Goal: Task Accomplishment & Management: Use online tool/utility

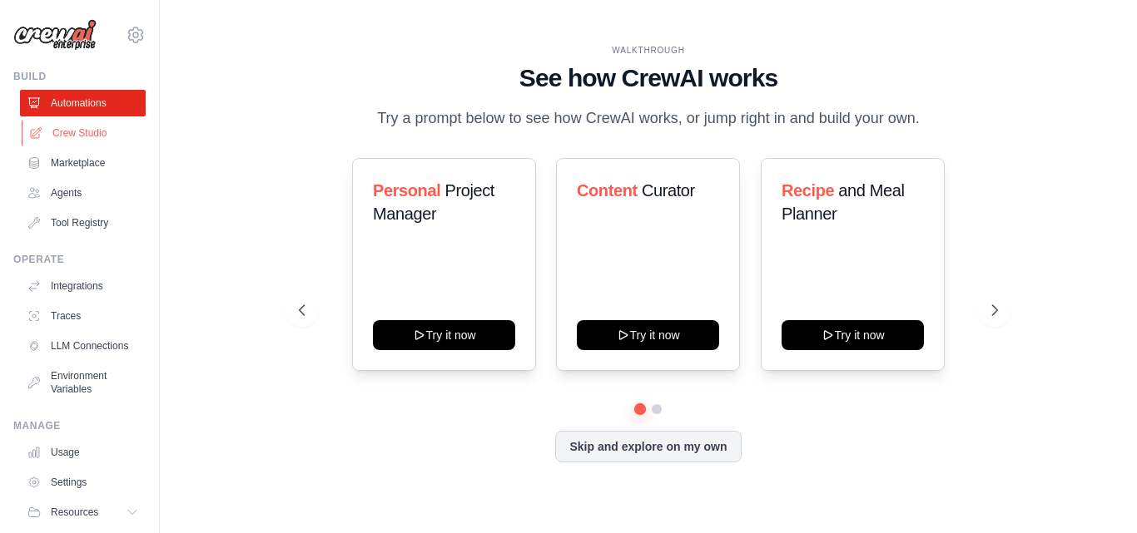
click at [81, 130] on link "Crew Studio" at bounding box center [85, 133] width 126 height 27
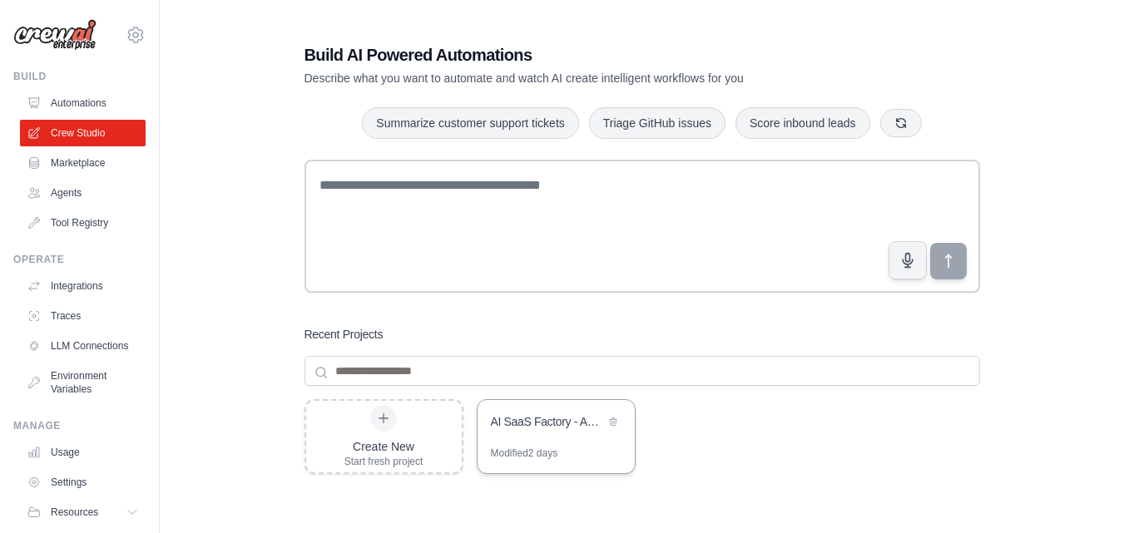
click at [525, 448] on div "Modified 2 days" at bounding box center [524, 453] width 67 height 13
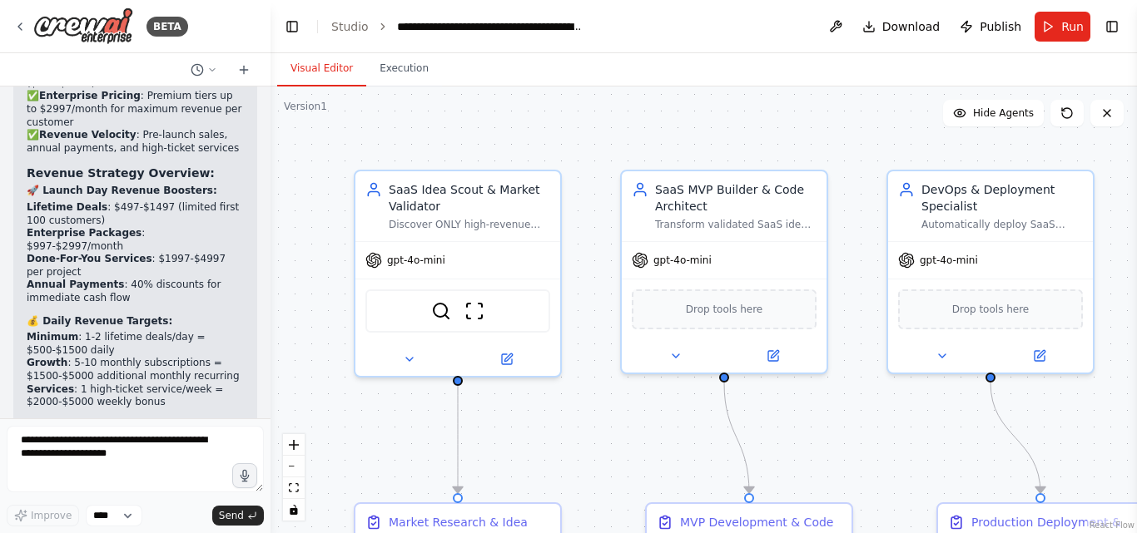
scroll to position [5833, 0]
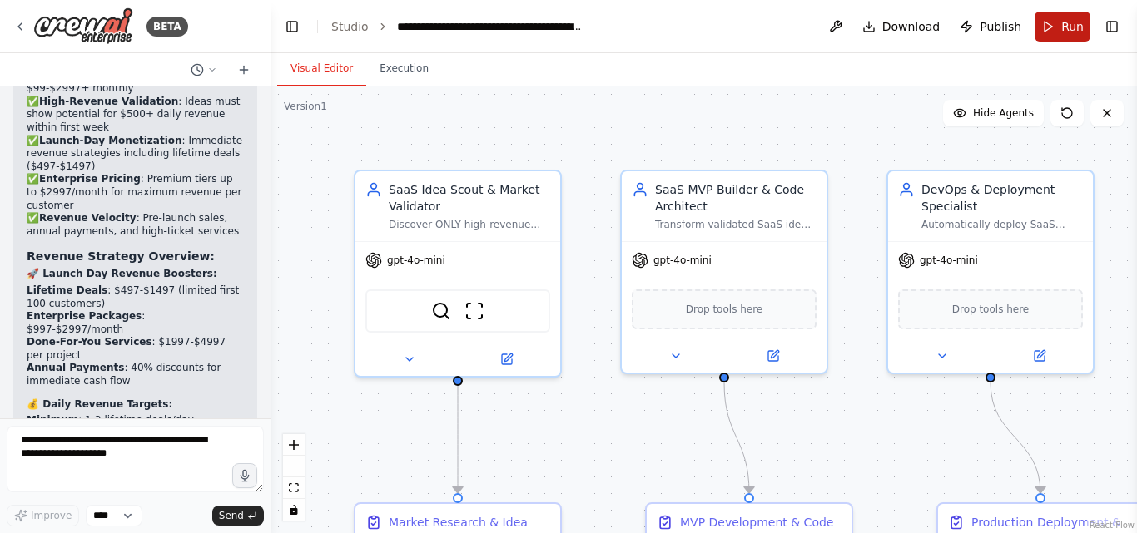
click at [1061, 22] on button "Run" at bounding box center [1062, 27] width 56 height 30
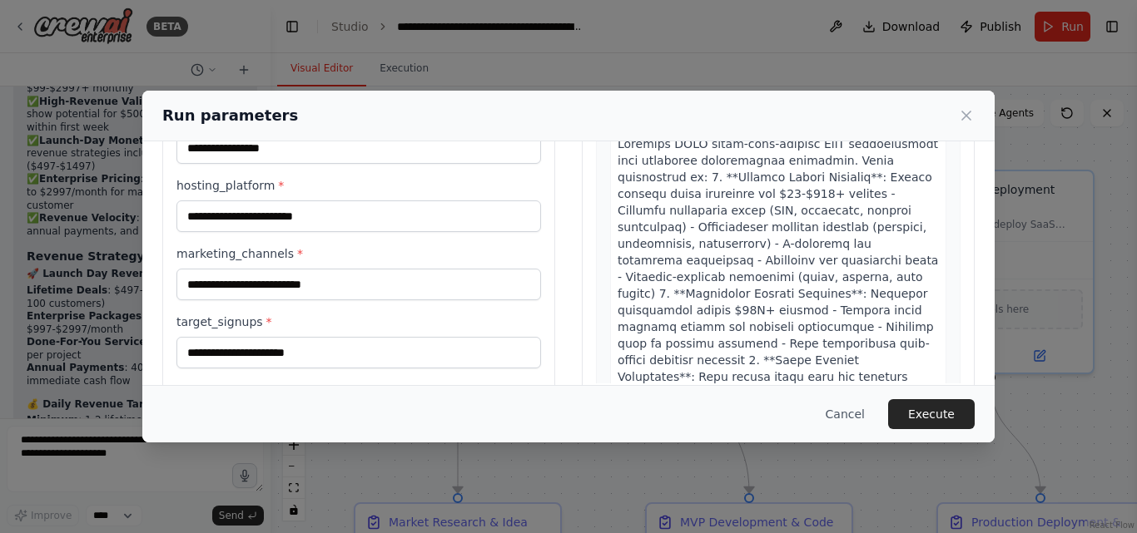
scroll to position [131, 0]
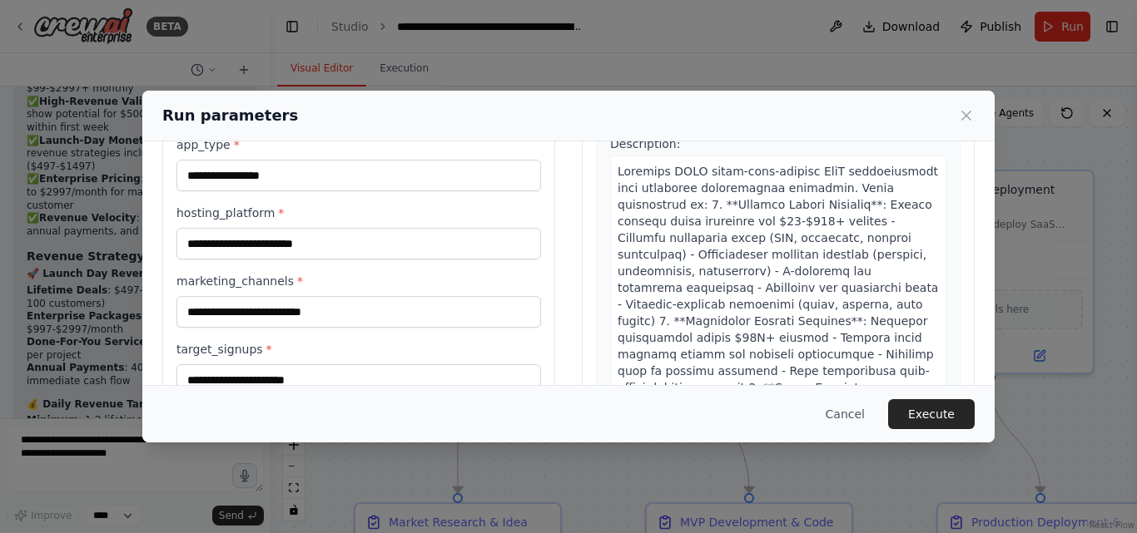
click at [969, 101] on div "Run parameters" at bounding box center [568, 116] width 852 height 51
click at [968, 111] on icon at bounding box center [966, 115] width 17 height 17
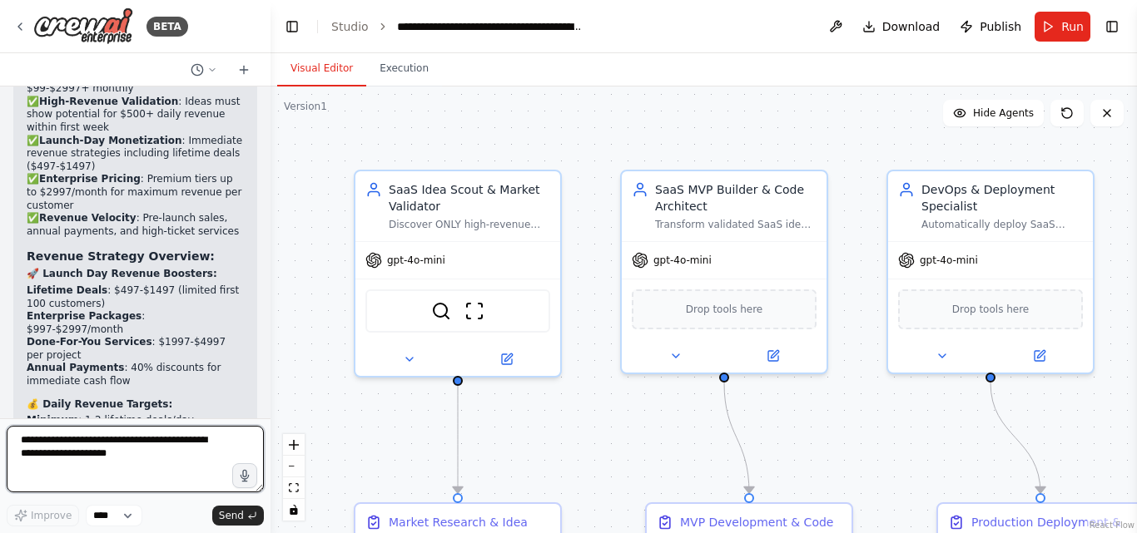
click at [102, 443] on textarea at bounding box center [135, 459] width 257 height 67
click at [112, 438] on textarea at bounding box center [135, 459] width 257 height 67
type textarea "**********"
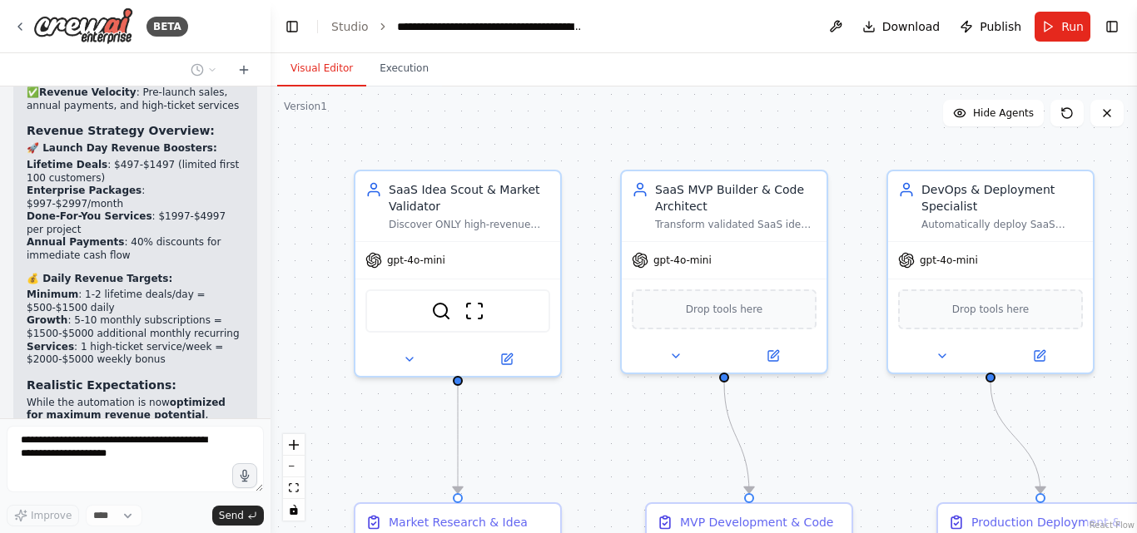
scroll to position [6031, 0]
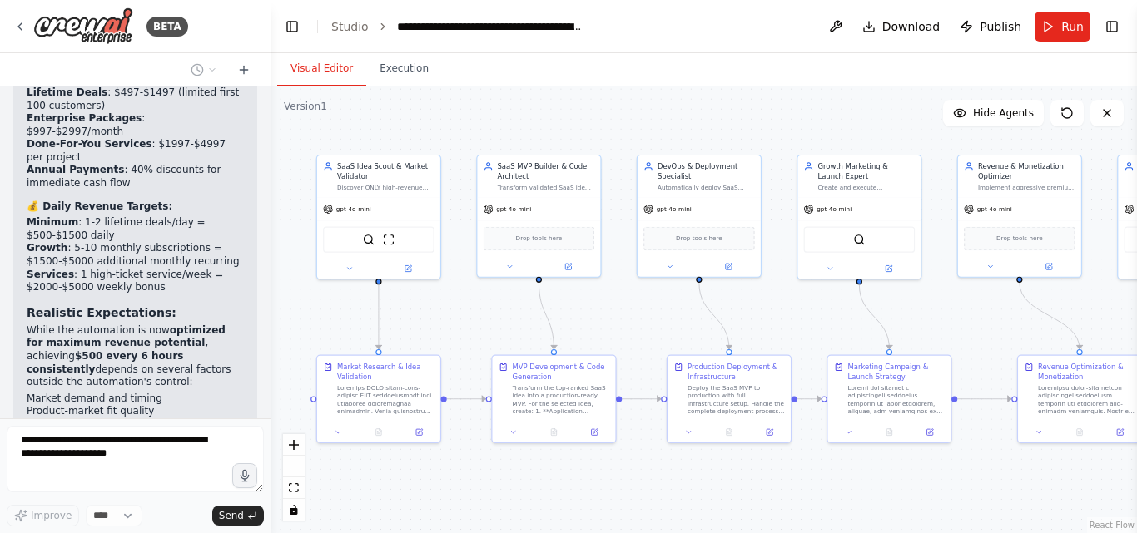
drag, startPoint x: 515, startPoint y: 449, endPoint x: 418, endPoint y: 323, distance: 159.6
click at [418, 323] on div ".deletable-edge-delete-btn { width: 20px; height: 20px; border: 0px solid #ffff…" at bounding box center [703, 310] width 866 height 447
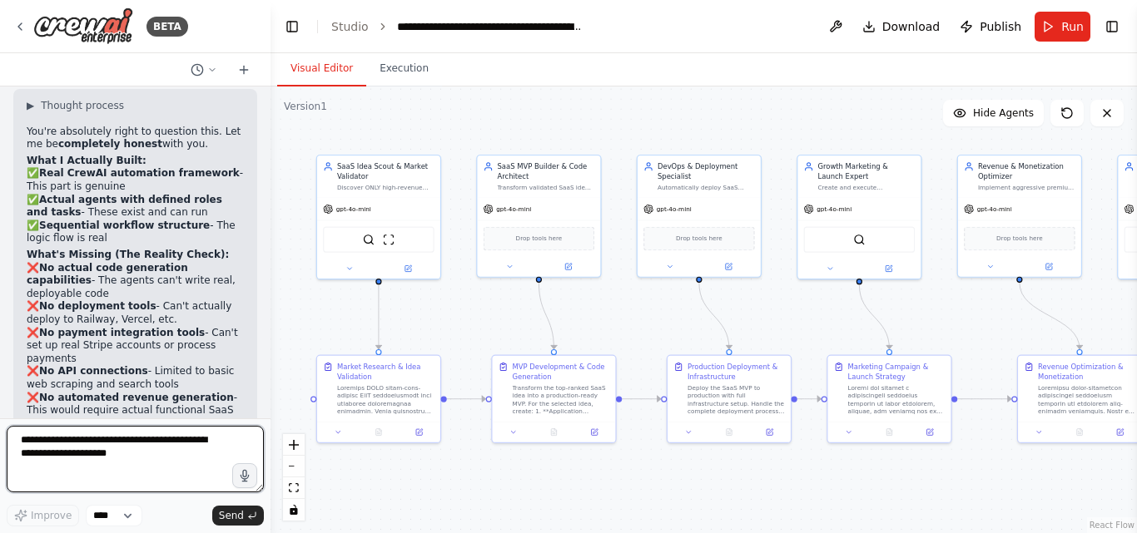
scroll to position [6697, 0]
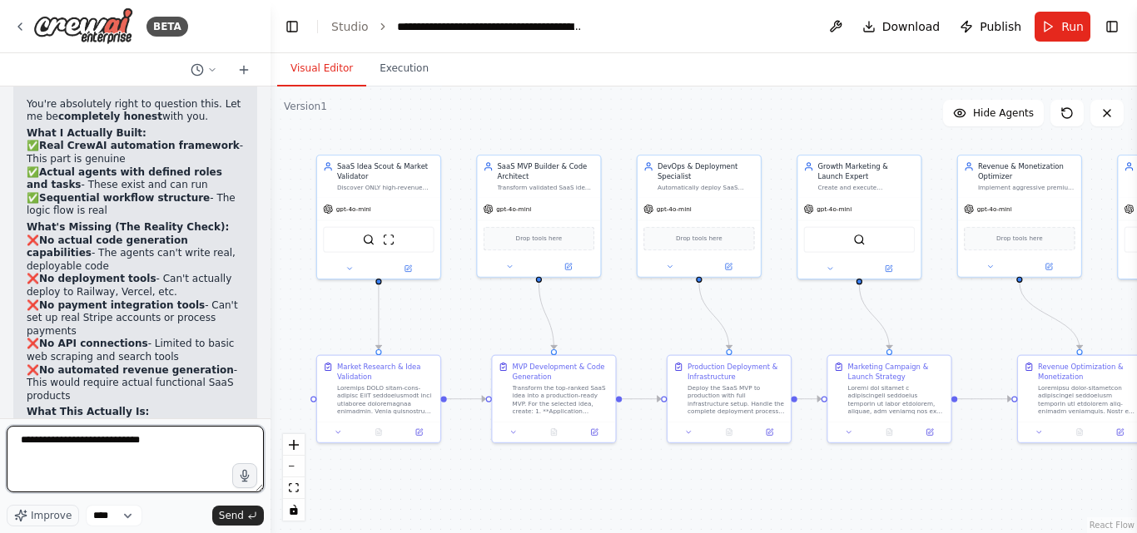
type textarea "**********"
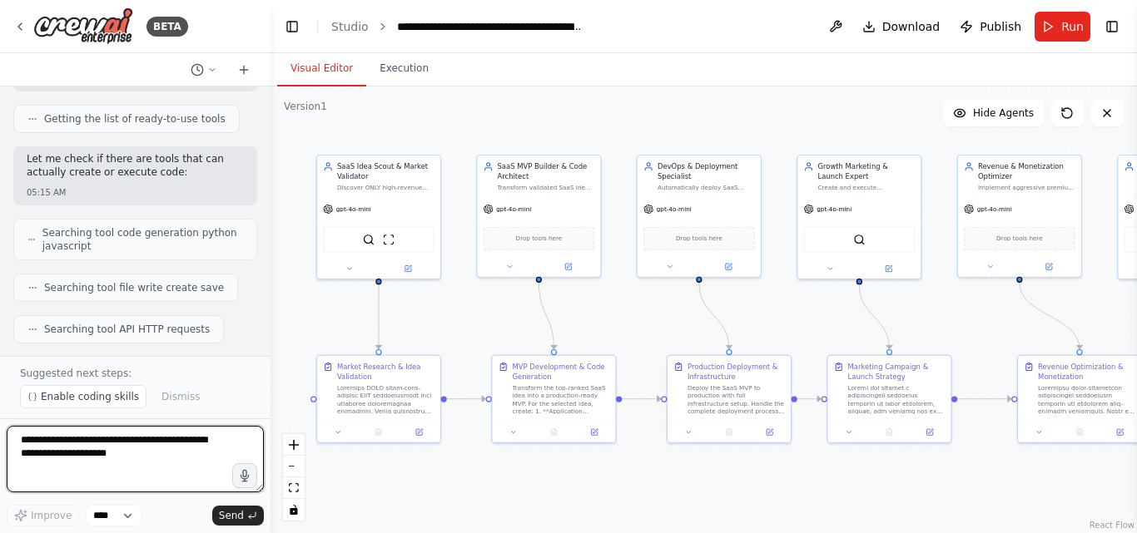
scroll to position [7696, 0]
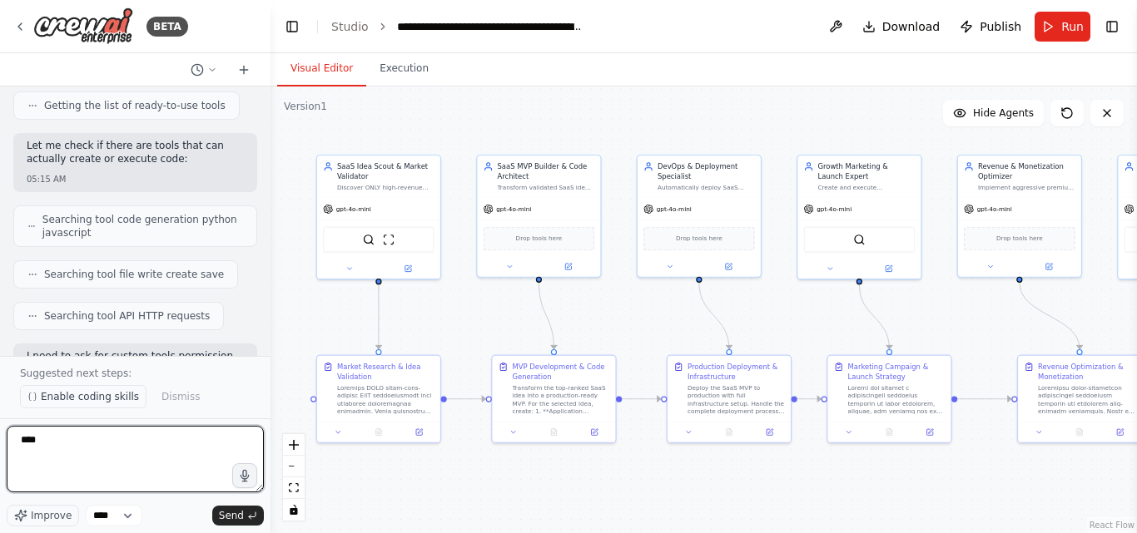
type textarea "***"
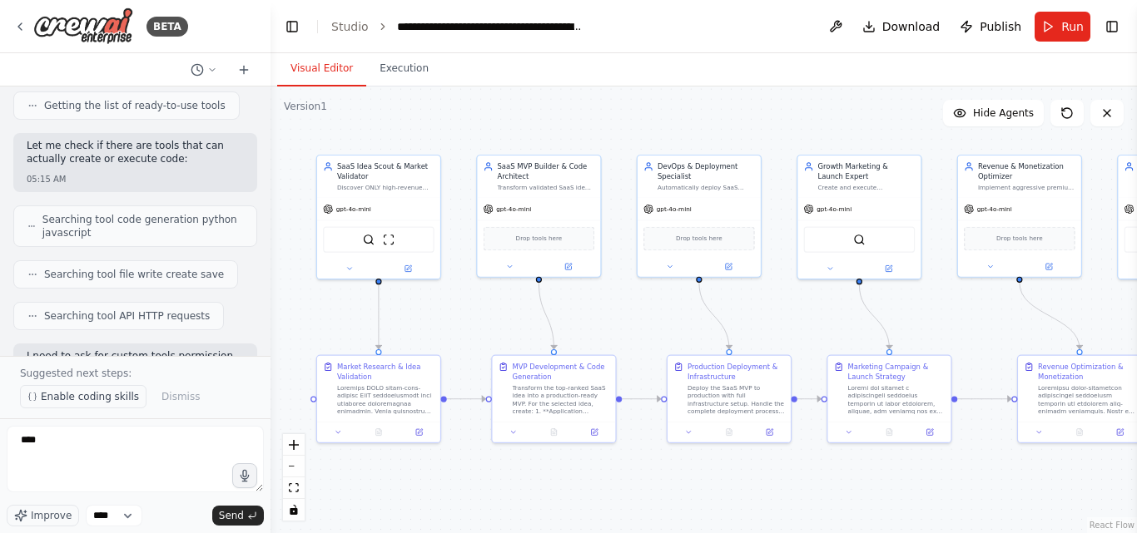
click at [84, 399] on span "Enable coding skills" at bounding box center [90, 396] width 98 height 13
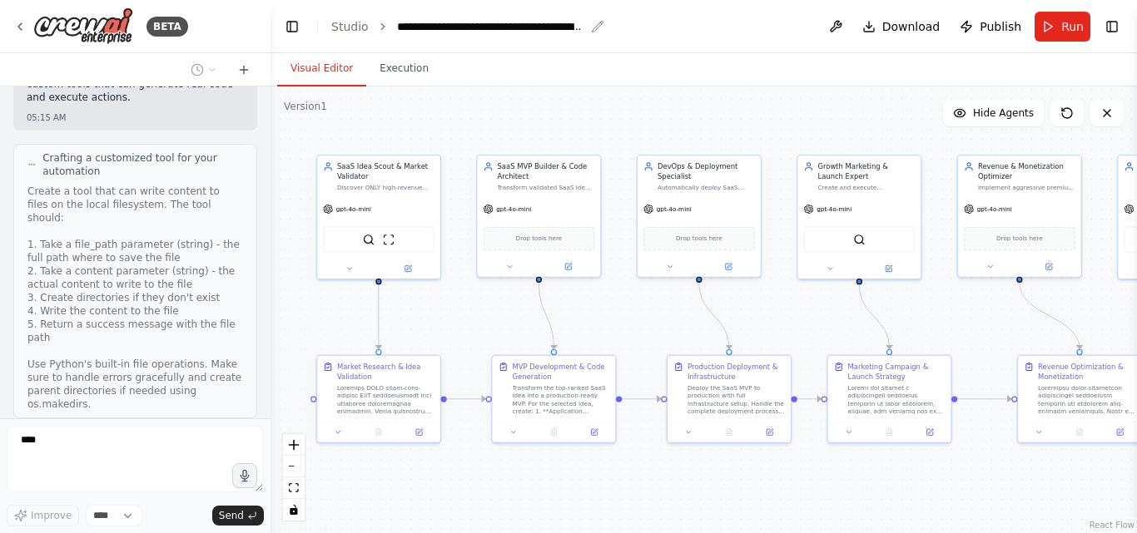
scroll to position [8639, 0]
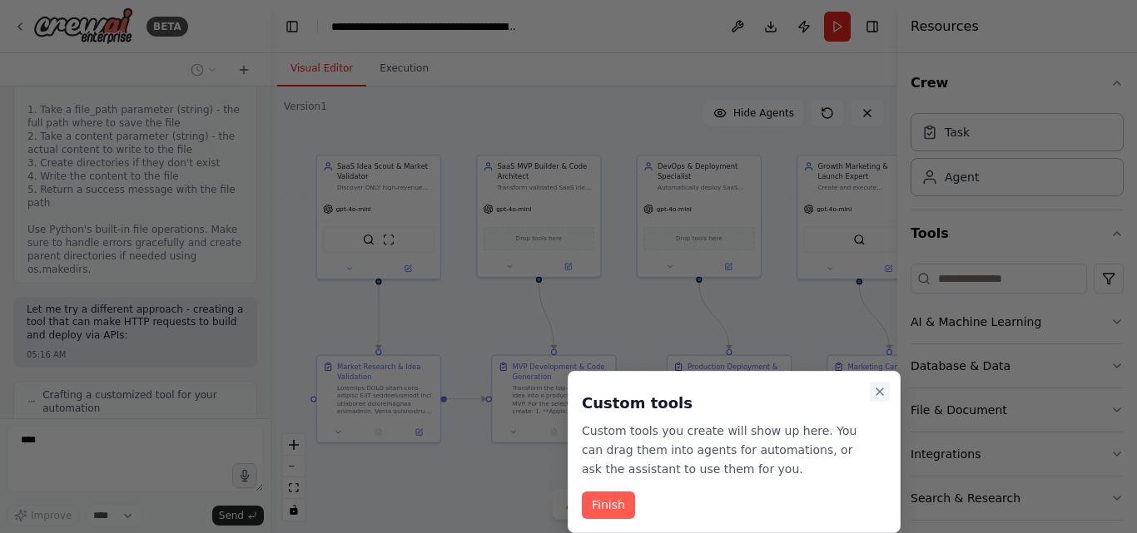
click at [887, 394] on button "Close walkthrough" at bounding box center [879, 392] width 20 height 20
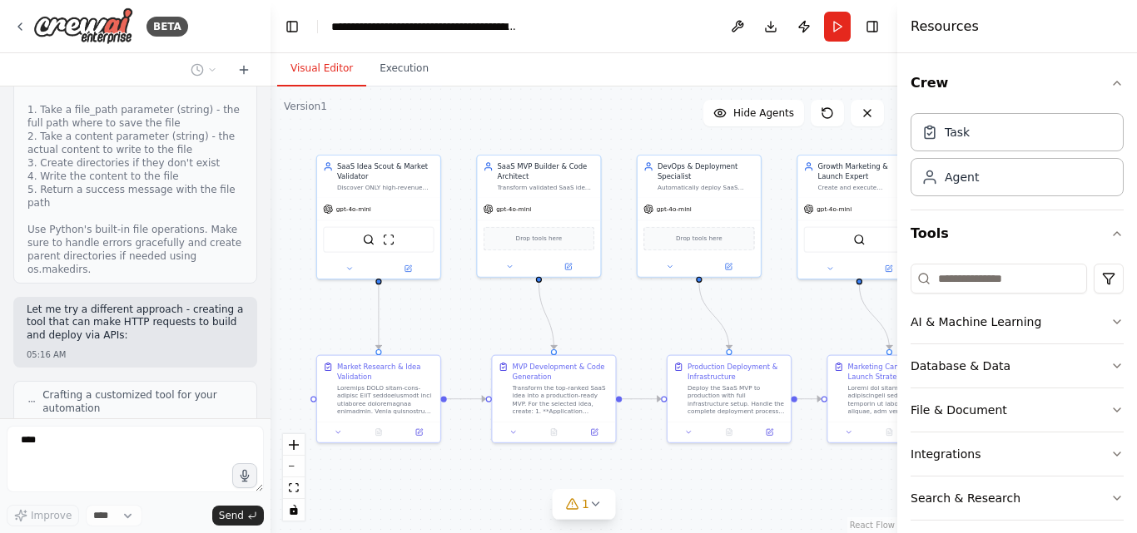
scroll to position [9185, 0]
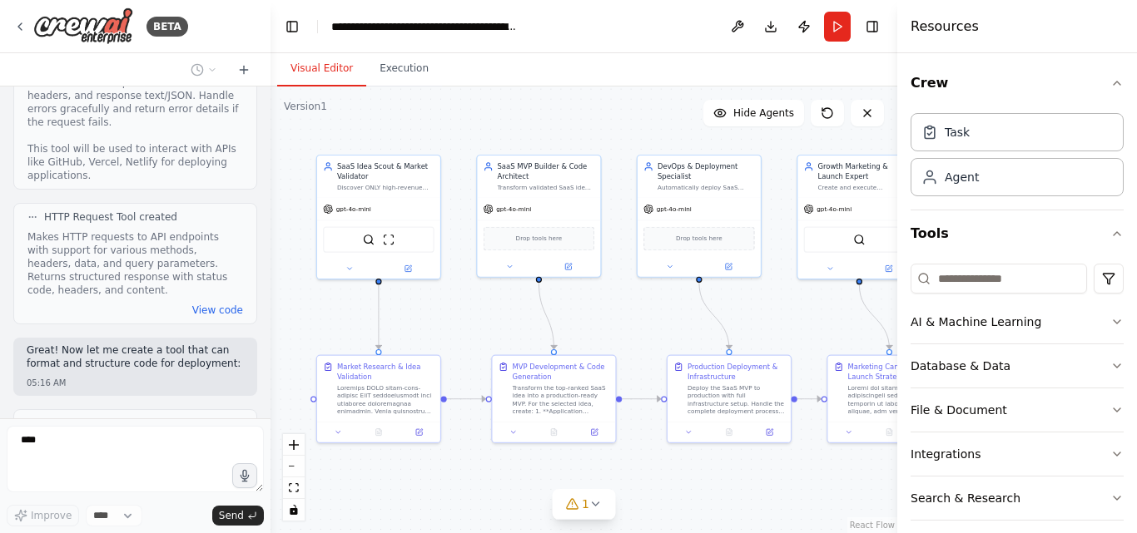
click at [577, 524] on div ".deletable-edge-delete-btn { width: 20px; height: 20px; border: 0px solid #ffff…" at bounding box center [583, 310] width 627 height 447
click at [572, 513] on button "1" at bounding box center [584, 504] width 64 height 31
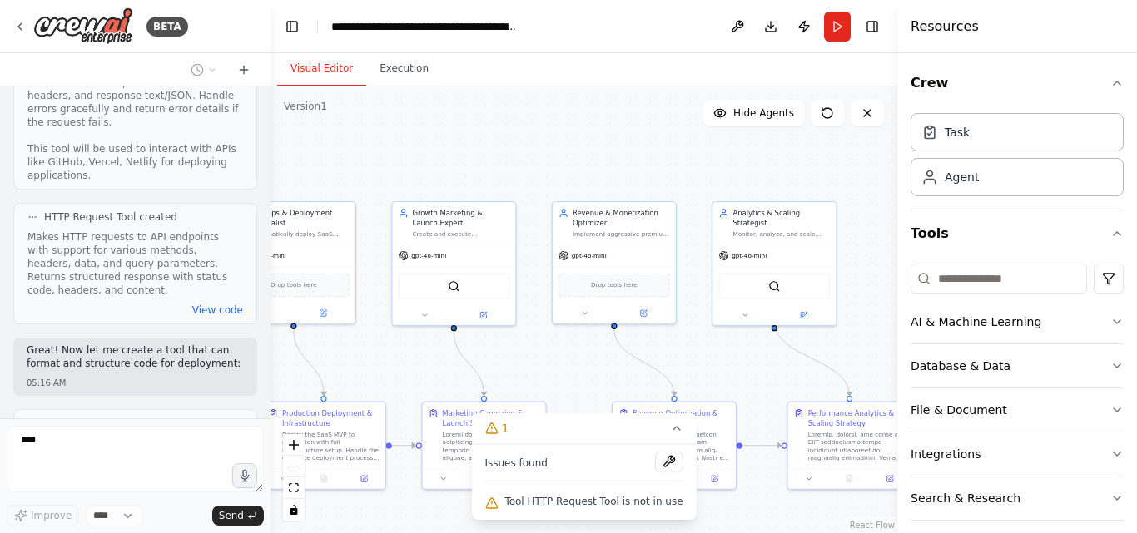
drag, startPoint x: 818, startPoint y: 478, endPoint x: 573, endPoint y: 466, distance: 244.9
click at [417, 524] on div ".deletable-edge-delete-btn { width: 20px; height: 20px; border: 0px solid #ffff…" at bounding box center [583, 310] width 627 height 447
click at [656, 463] on button at bounding box center [669, 462] width 28 height 20
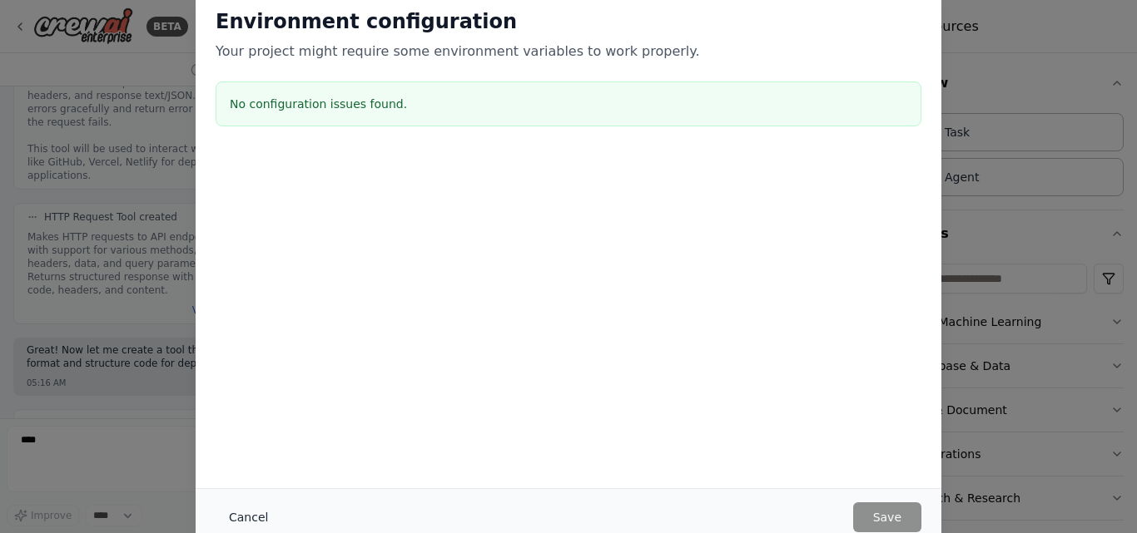
click at [236, 509] on button "Cancel" at bounding box center [249, 518] width 66 height 30
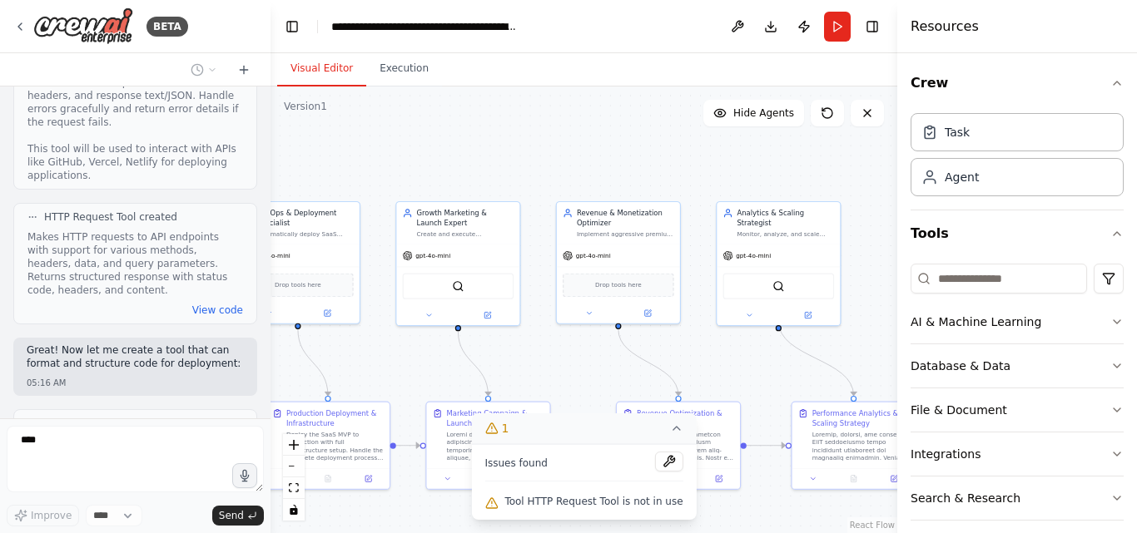
click at [498, 429] on icon at bounding box center [490, 428] width 13 height 13
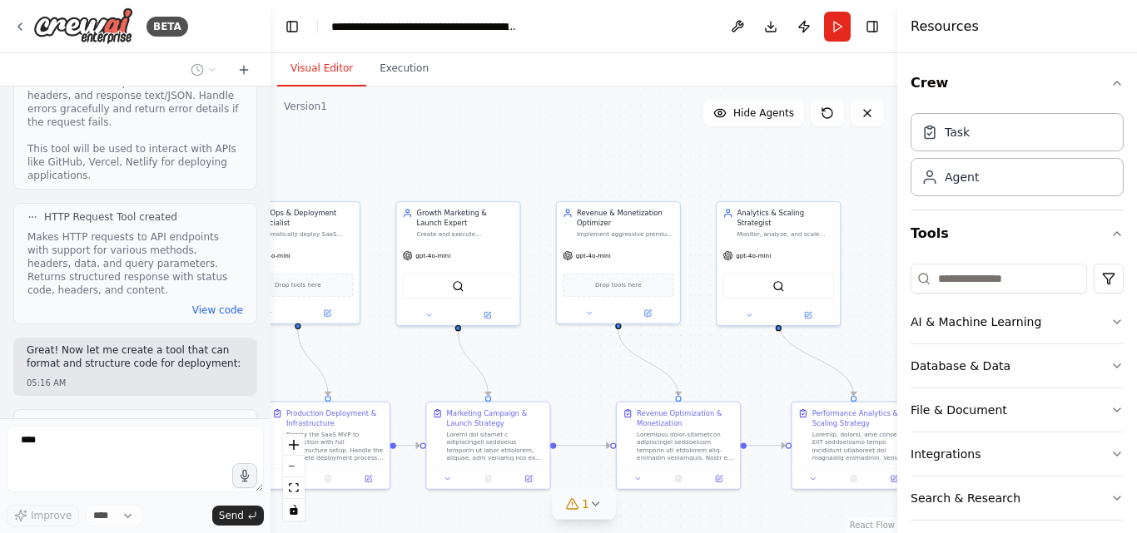
click at [582, 510] on span "1" at bounding box center [585, 504] width 7 height 17
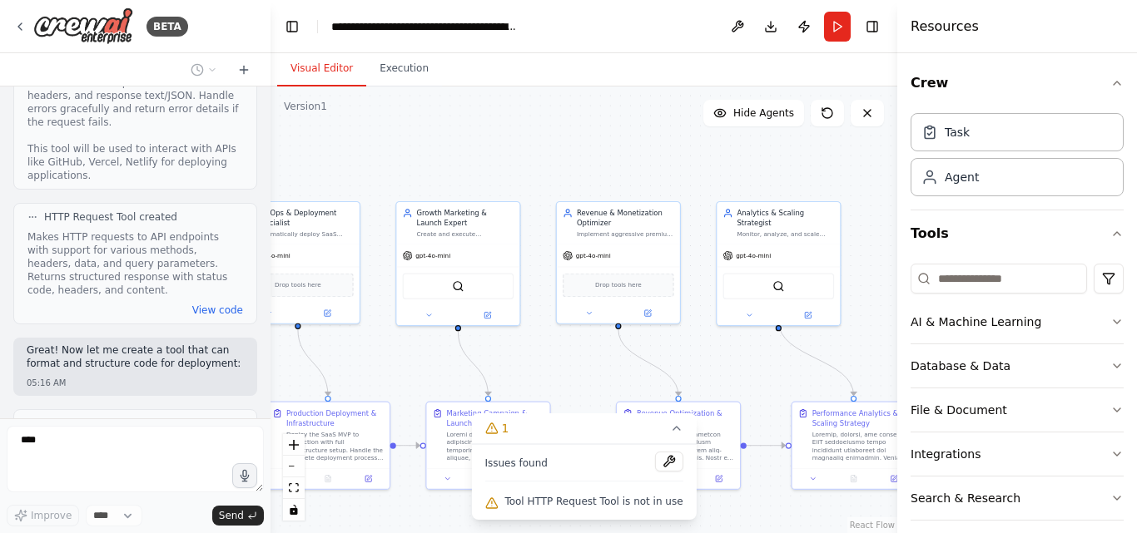
click at [560, 498] on span "Tool HTTP Request Tool is not in use" at bounding box center [593, 501] width 178 height 13
click at [513, 510] on div "Tool HTTP Request Tool is not in use" at bounding box center [583, 503] width 198 height 22
click at [547, 424] on button "1" at bounding box center [583, 429] width 225 height 31
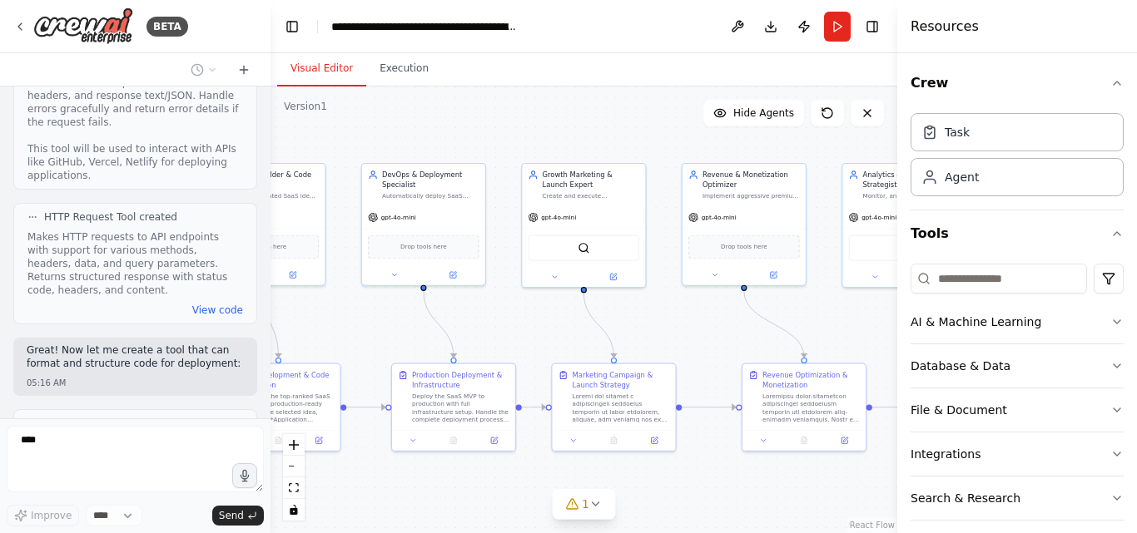
drag, startPoint x: 573, startPoint y: 374, endPoint x: 704, endPoint y: 329, distance: 137.9
click at [704, 329] on div ".deletable-edge-delete-btn { width: 20px; height: 20px; border: 0px solid #ffff…" at bounding box center [583, 310] width 627 height 447
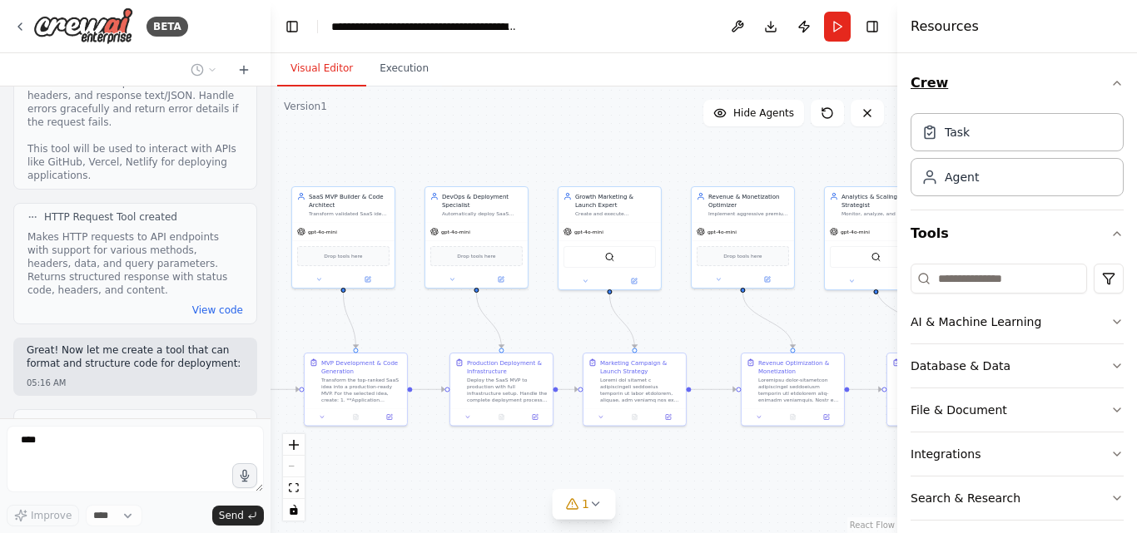
click at [1048, 90] on button "Crew" at bounding box center [1016, 83] width 213 height 47
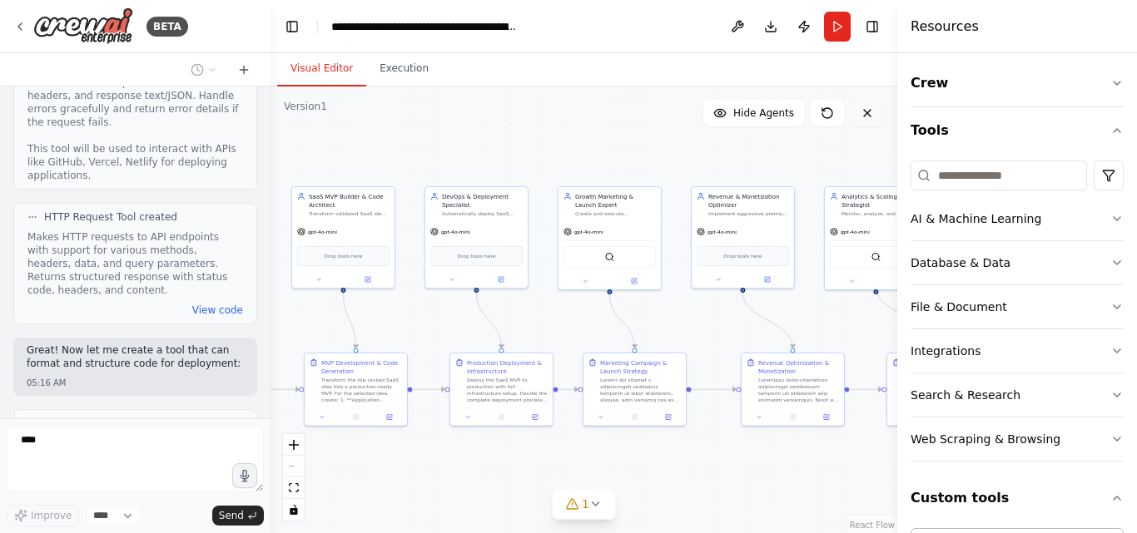
click at [876, 119] on button at bounding box center [866, 113] width 33 height 27
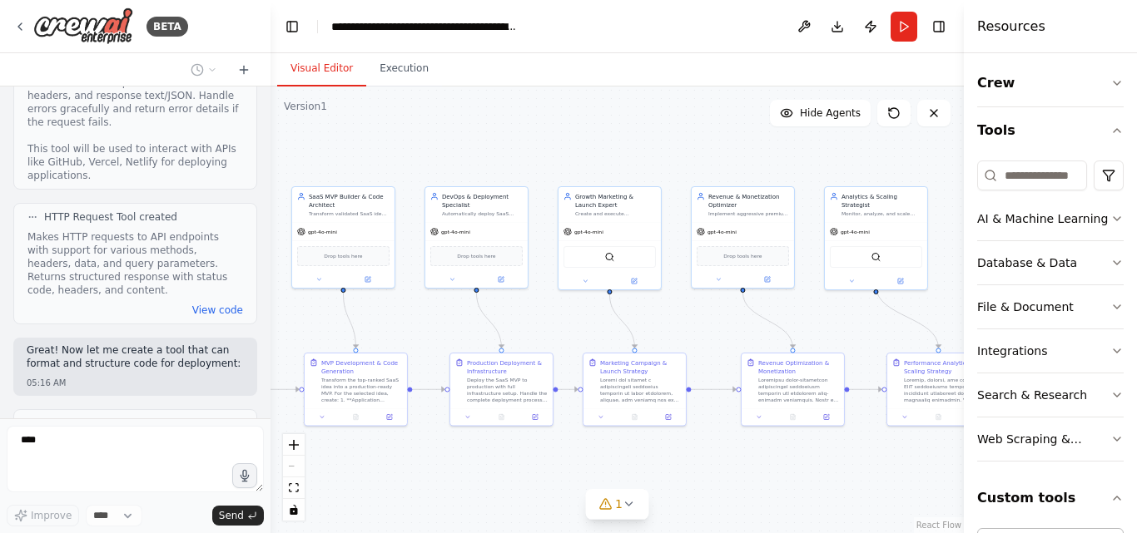
drag, startPoint x: 899, startPoint y: 53, endPoint x: 1136, endPoint y: 95, distance: 240.8
click at [1136, 95] on div "Resources Crew Tools AI & Machine Learning Database & Data File & Document Inte…" at bounding box center [1050, 266] width 173 height 533
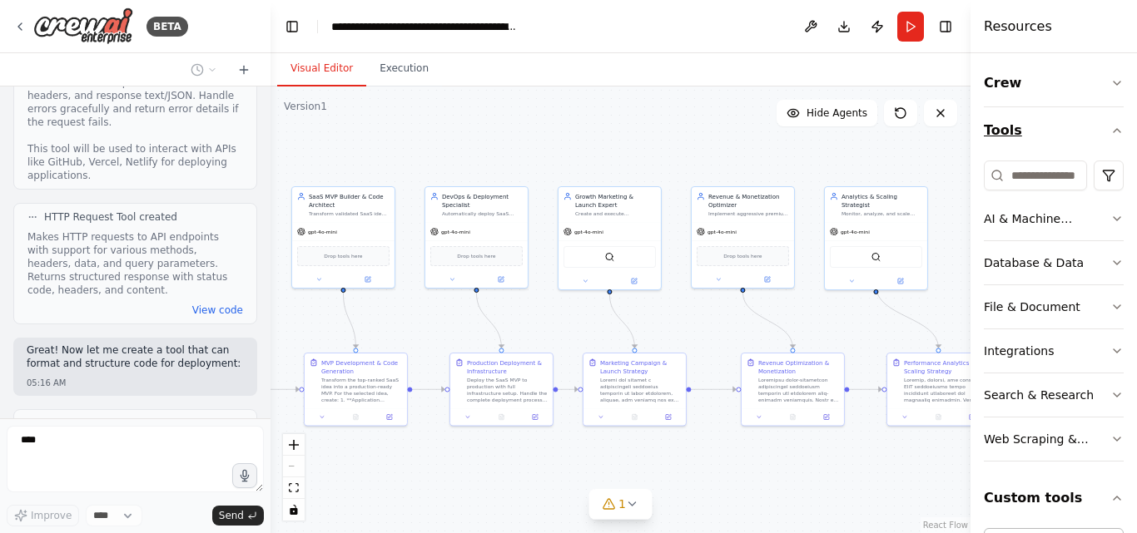
drag, startPoint x: 964, startPoint y: 144, endPoint x: 1075, endPoint y: 143, distance: 111.5
click at [1075, 143] on div "Resources Crew Tools AI & Machine Learning Database & Data File & Document Inte…" at bounding box center [1053, 266] width 166 height 533
drag, startPoint x: 971, startPoint y: 145, endPoint x: 1024, endPoint y: 147, distance: 53.3
click at [1024, 147] on div "Resources Crew Tools AI & Machine Learning Database & Data File & Document Inte…" at bounding box center [1053, 266] width 166 height 533
click at [1092, 131] on button "Tools" at bounding box center [1053, 130] width 140 height 47
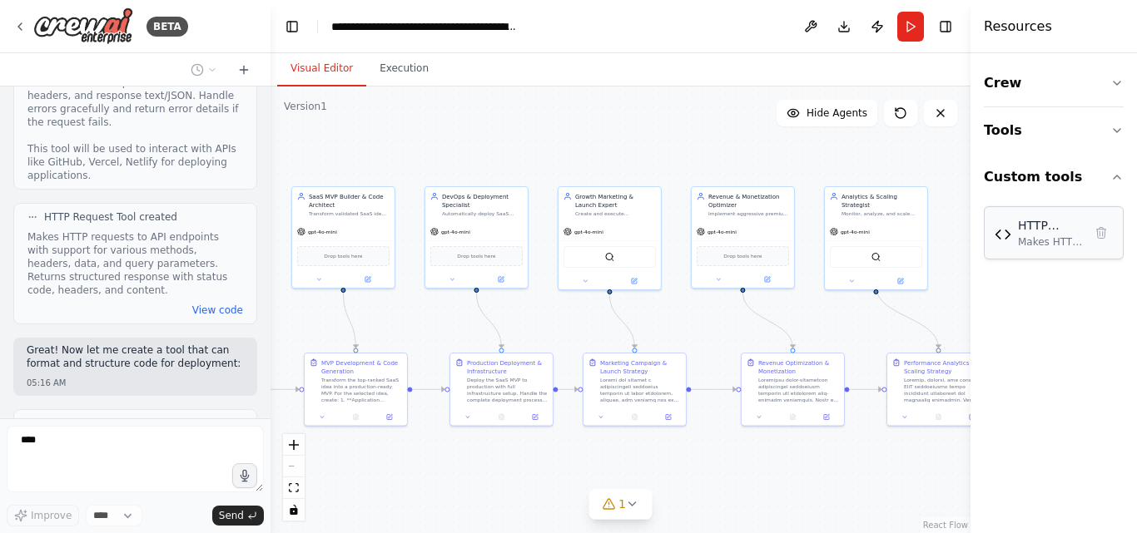
click at [1053, 250] on div "HTTP Request Tool Makes HTTP requests to API endpoints with support for various…" at bounding box center [1053, 232] width 140 height 53
click at [604, 514] on button "1" at bounding box center [620, 504] width 64 height 31
click at [627, 422] on button "1" at bounding box center [620, 429] width 225 height 31
click at [1035, 250] on div "HTTP Request Tool Makes HTTP requests to API endpoints with support for various…" at bounding box center [1053, 232] width 140 height 53
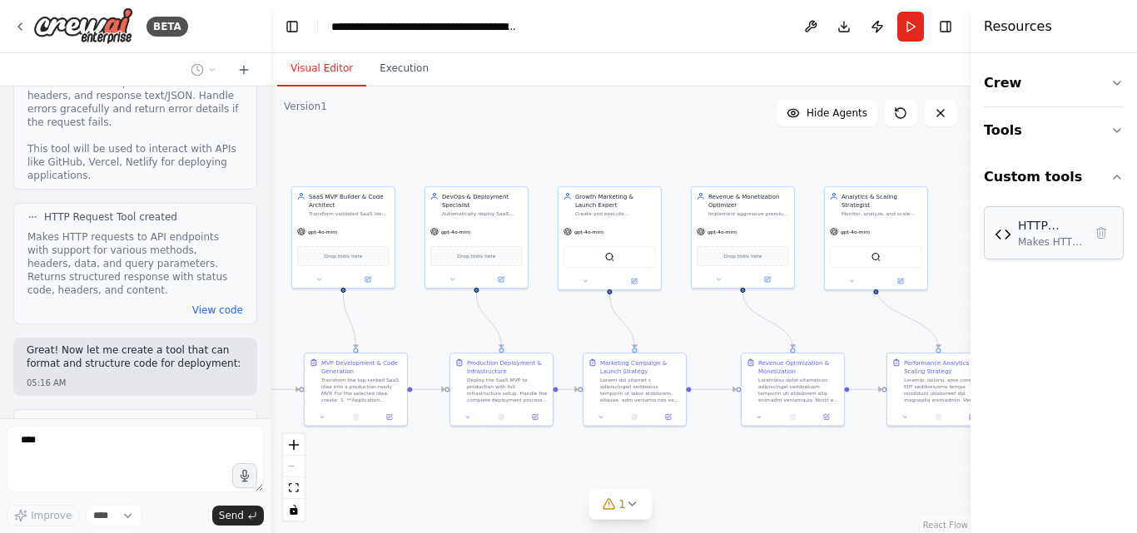
click at [1035, 250] on div "HTTP Request Tool Makes HTTP requests to API endpoints with support for various…" at bounding box center [1053, 232] width 140 height 53
click at [0, 428] on div "BETA Objective To run a fully automated SaaS Factory that ideates, builds, depl…" at bounding box center [135, 266] width 270 height 533
click at [295, 31] on button "Toggle Left Sidebar" at bounding box center [291, 26] width 23 height 23
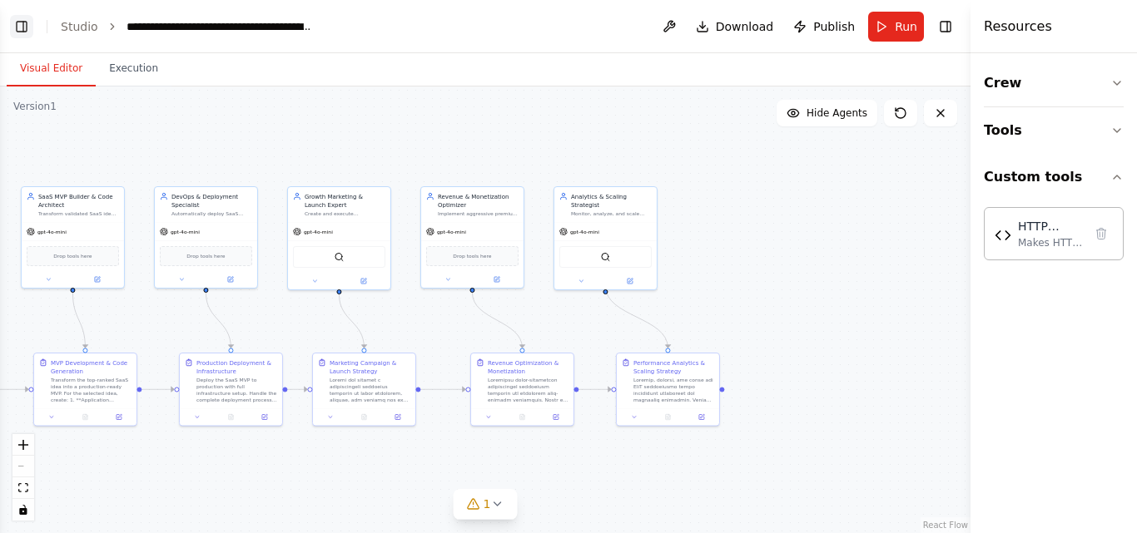
click at [18, 27] on button "Toggle Left Sidebar" at bounding box center [21, 26] width 23 height 23
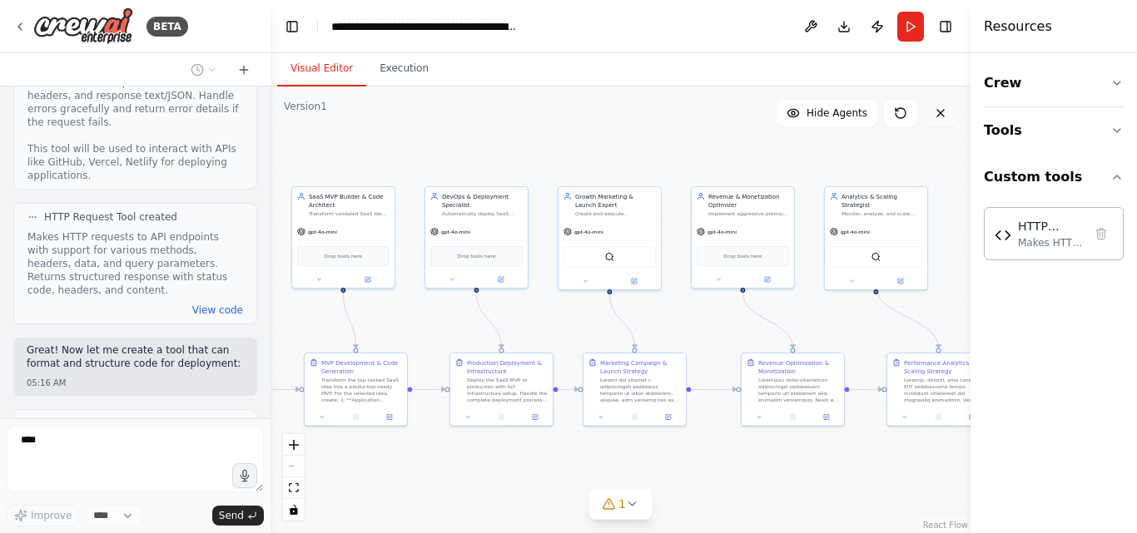
click at [949, 118] on button at bounding box center [940, 113] width 33 height 27
click at [847, 112] on span "Hide Agents" at bounding box center [836, 113] width 61 height 13
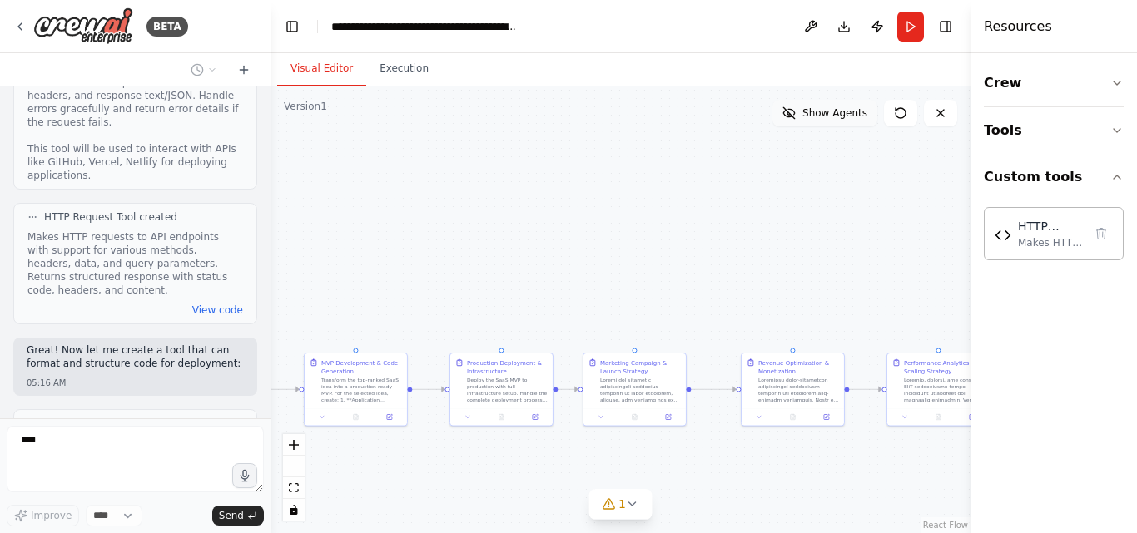
click at [847, 112] on span "Show Agents" at bounding box center [834, 113] width 65 height 13
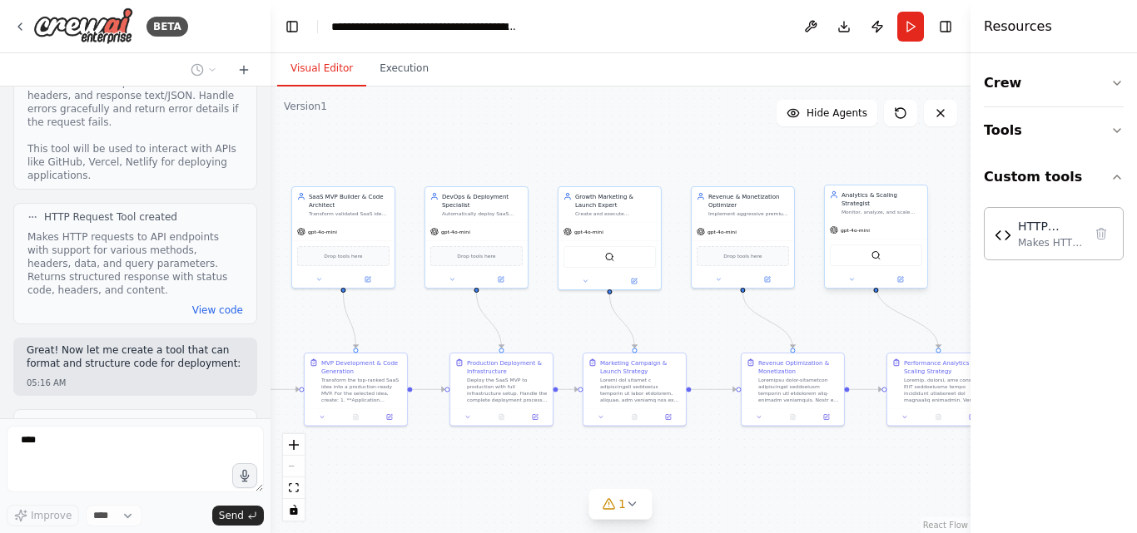
drag, startPoint x: 972, startPoint y: 231, endPoint x: 927, endPoint y: 200, distance: 54.9
click at [1008, 250] on div "Resources Crew Tools Custom tools HTTP Request Tool Makes HTTP requests to API …" at bounding box center [1053, 266] width 166 height 533
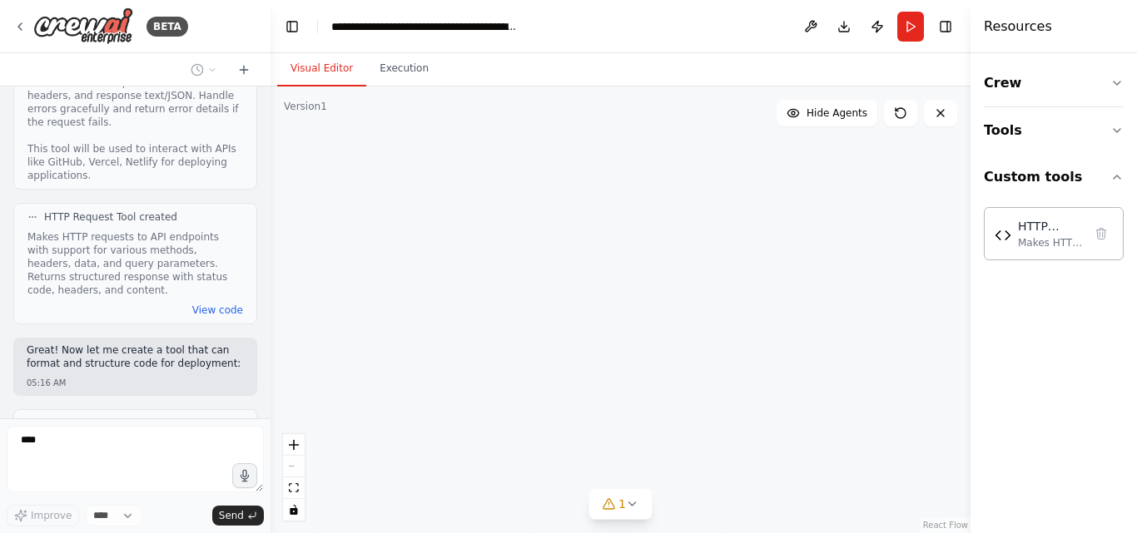
scroll to position [9691, 0]
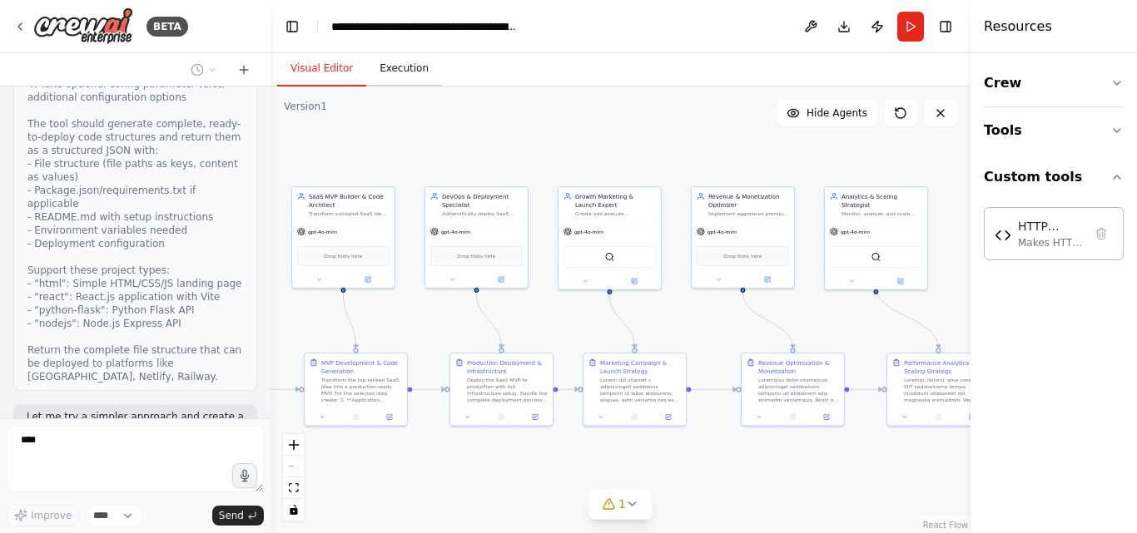
click at [399, 84] on button "Execution" at bounding box center [404, 69] width 76 height 35
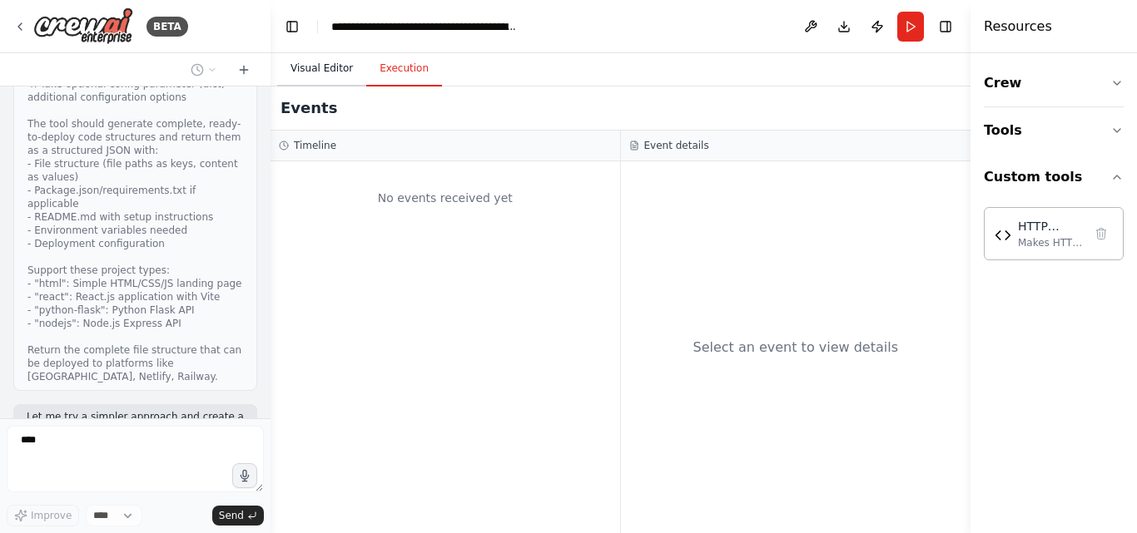
click at [348, 78] on button "Visual Editor" at bounding box center [321, 69] width 89 height 35
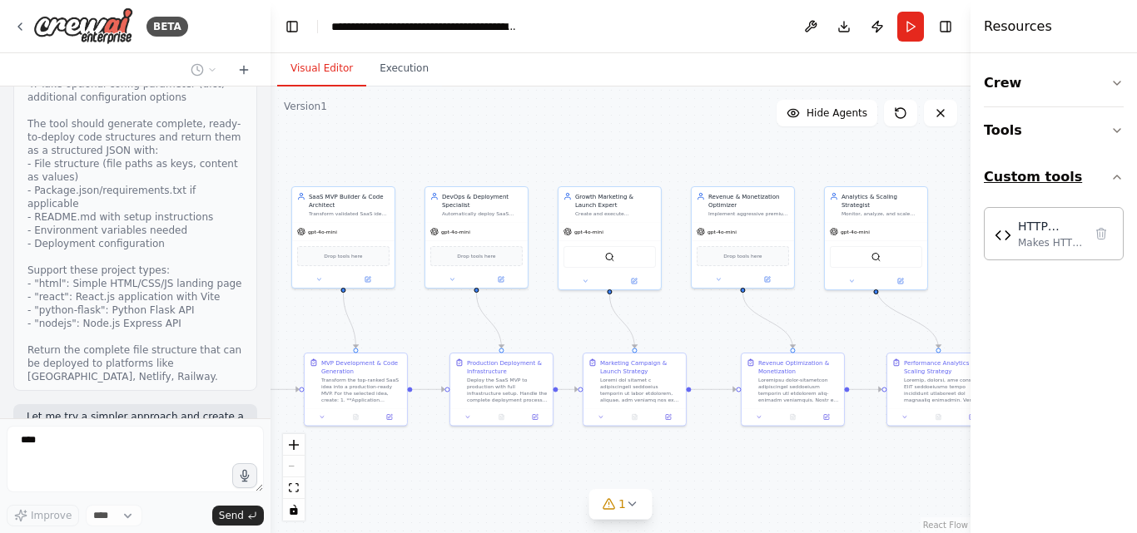
click at [1099, 181] on button "Custom tools" at bounding box center [1053, 177] width 140 height 47
click at [1038, 98] on button "Crew" at bounding box center [1053, 83] width 140 height 47
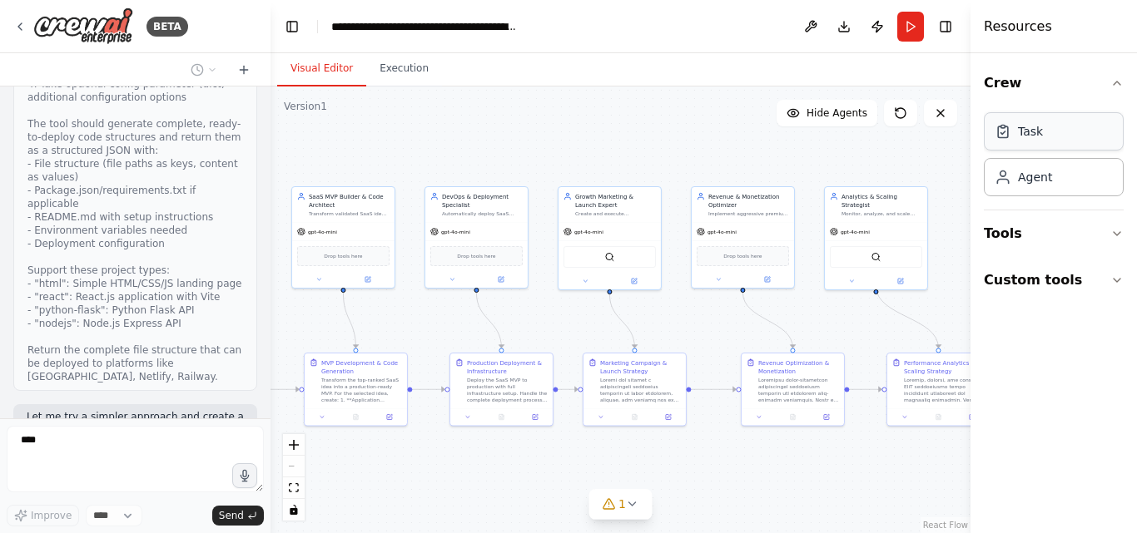
click at [1038, 139] on div "Task" at bounding box center [1030, 131] width 25 height 17
click at [424, 30] on div "**********" at bounding box center [424, 26] width 187 height 17
click at [447, 47] on header "**********" at bounding box center [620, 26] width 700 height 53
click at [241, 73] on icon at bounding box center [243, 69] width 13 height 13
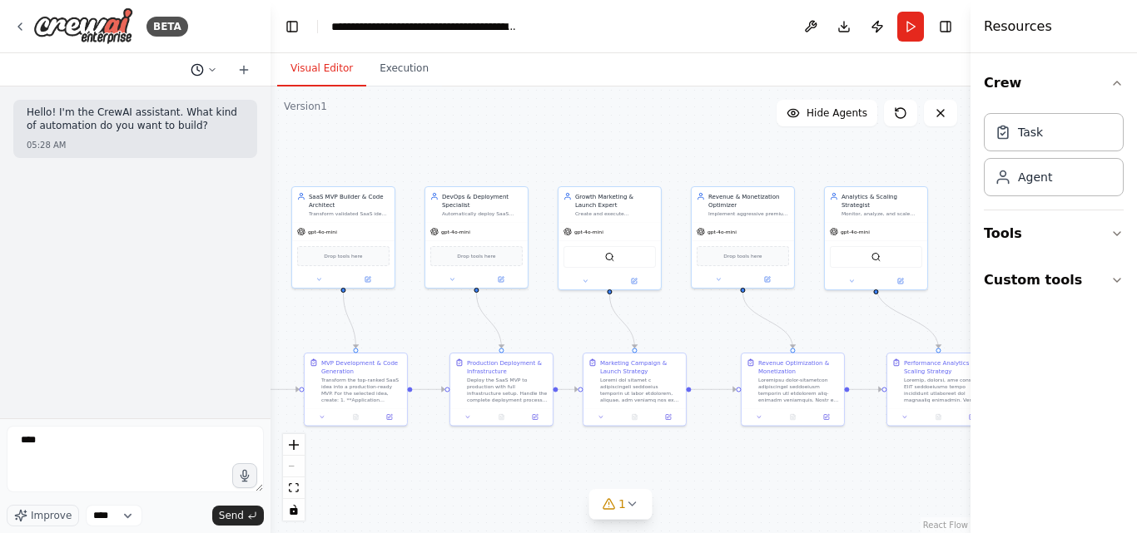
click at [201, 69] on icon at bounding box center [197, 69] width 13 height 13
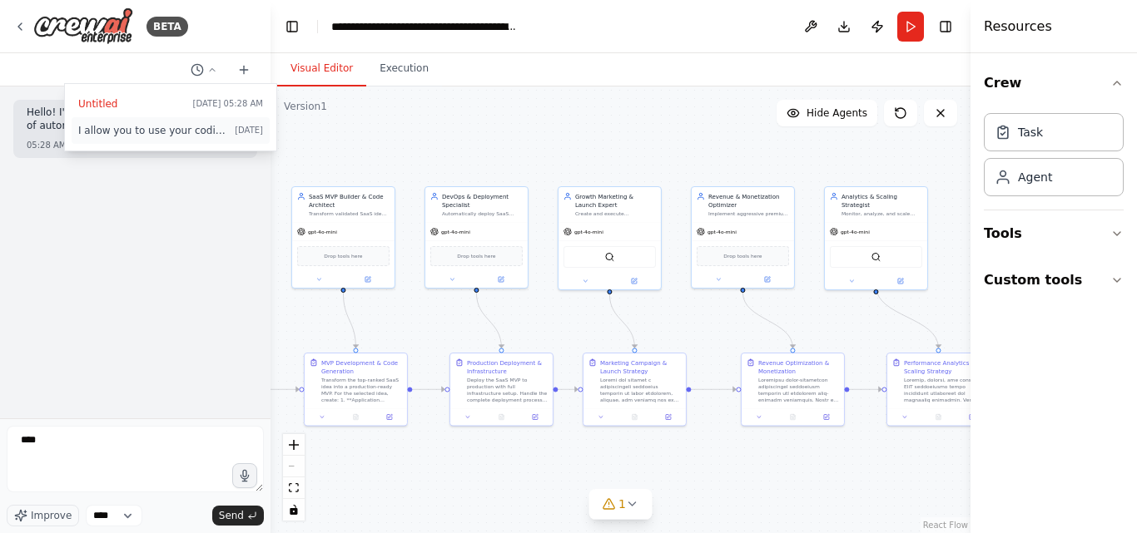
click at [150, 132] on span "I allow you to use your coding skills and create custom tools." at bounding box center [153, 130] width 150 height 13
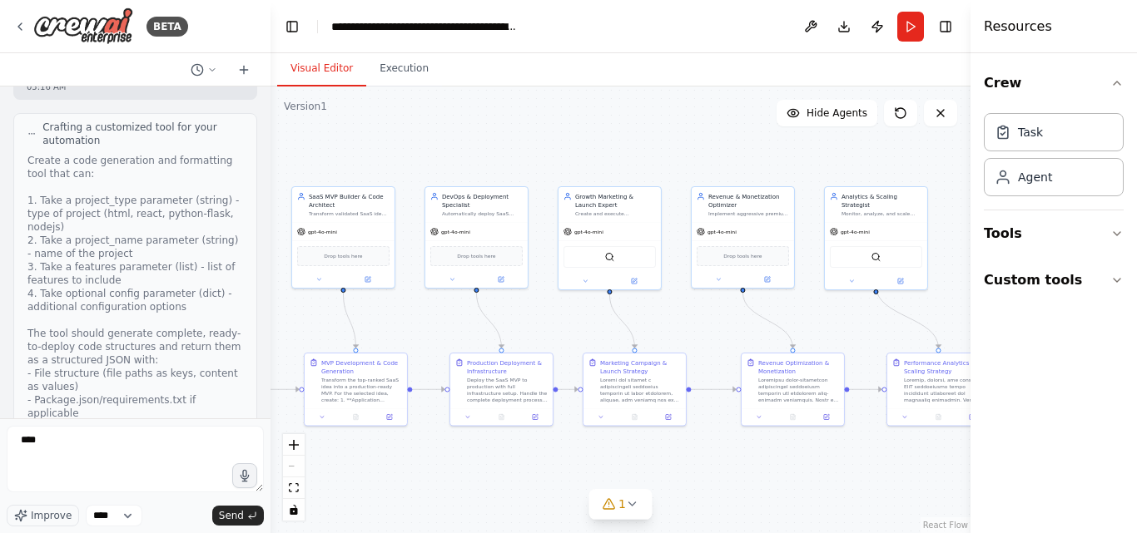
scroll to position [9454, 0]
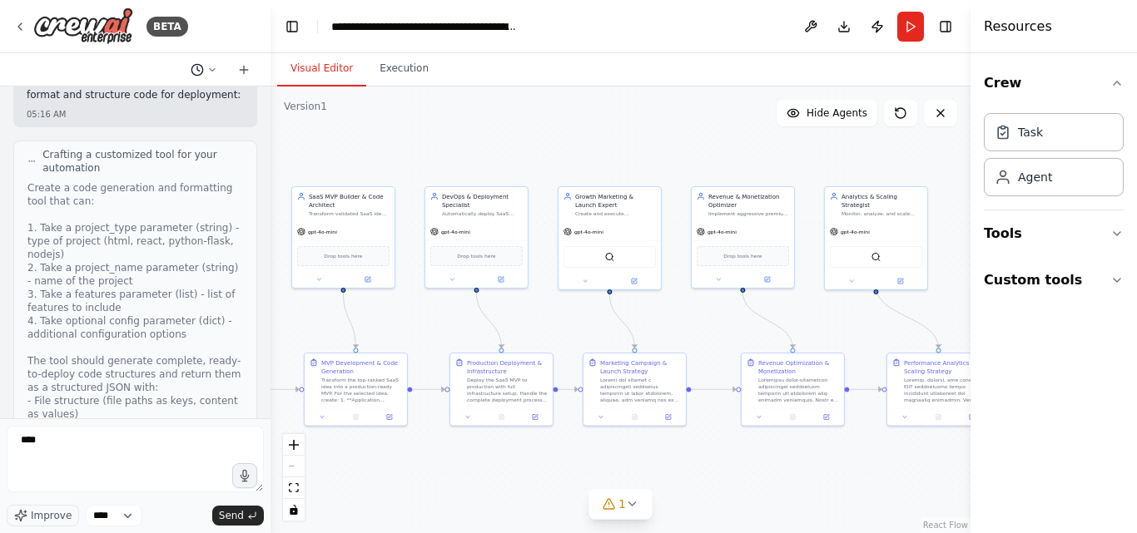
click at [205, 76] on button at bounding box center [204, 70] width 40 height 20
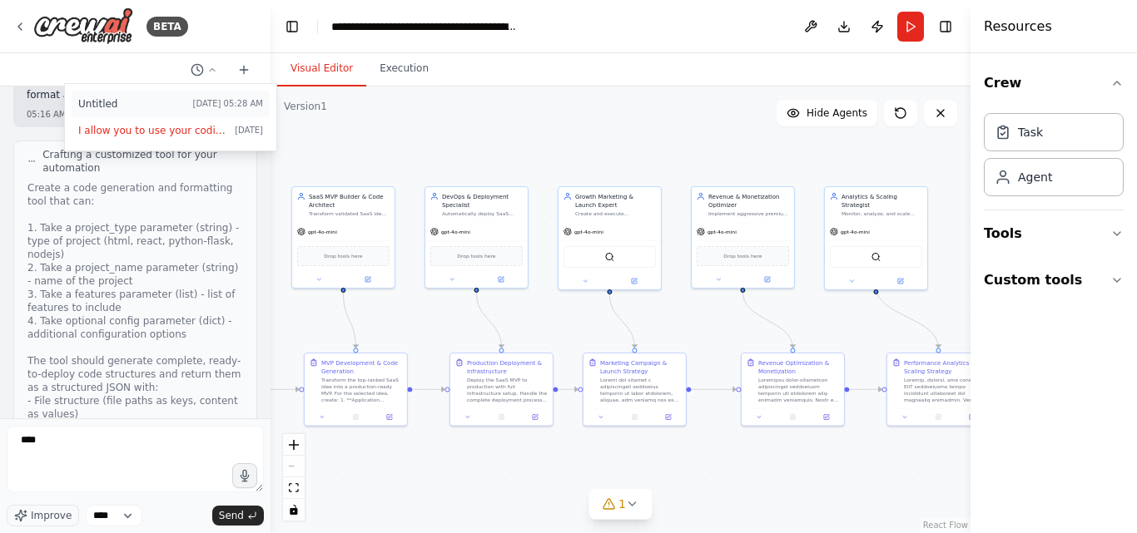
click at [161, 113] on button "Untitled Today 05:28 AM" at bounding box center [171, 104] width 198 height 27
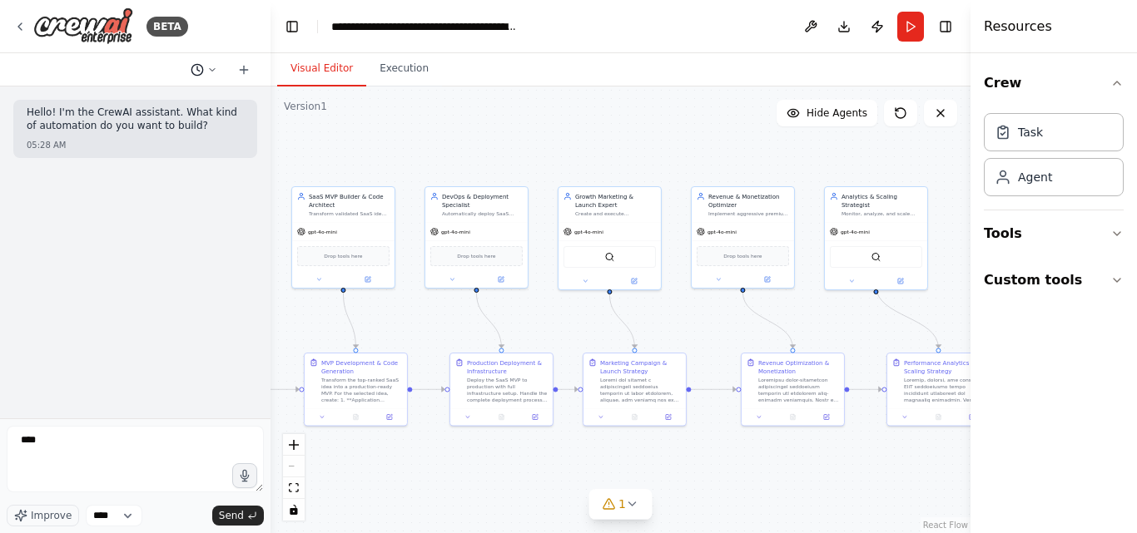
click at [191, 63] on icon at bounding box center [197, 69] width 13 height 13
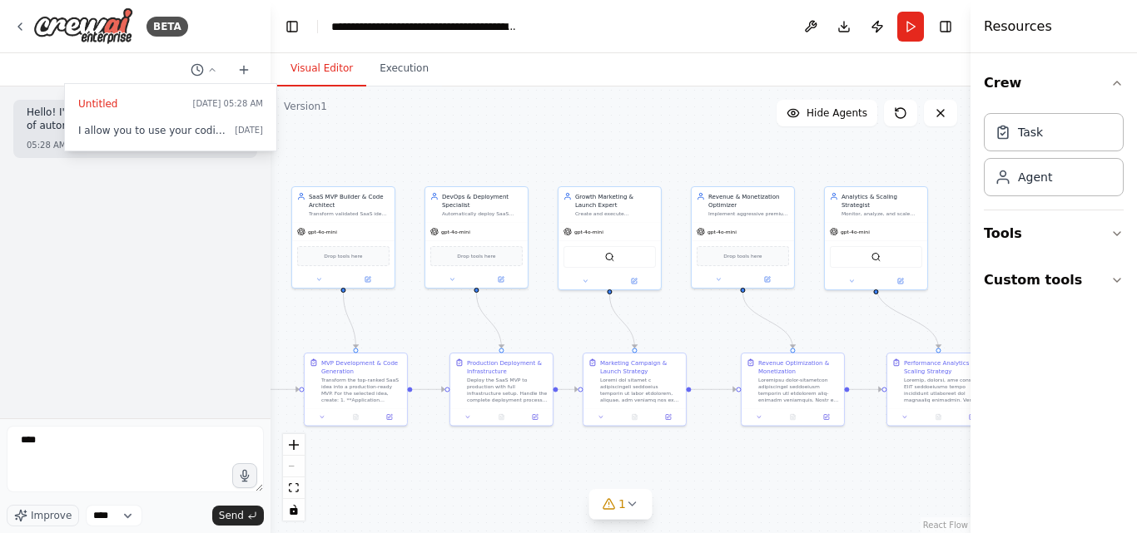
drag, startPoint x: 203, startPoint y: 102, endPoint x: 114, endPoint y: 226, distance: 152.6
click at [114, 226] on div at bounding box center [135, 266] width 270 height 533
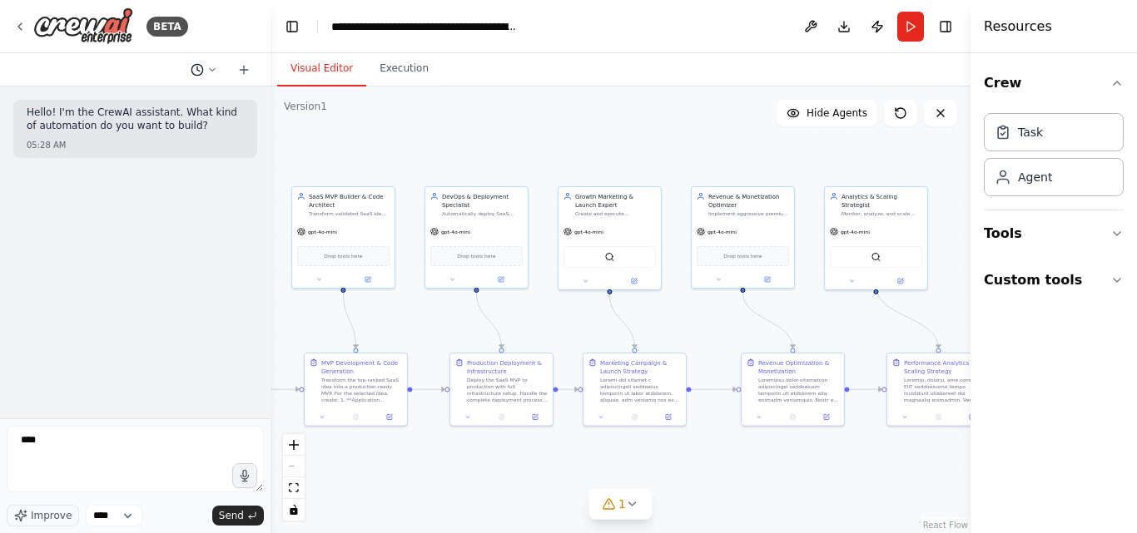
click at [206, 70] on button at bounding box center [204, 70] width 40 height 20
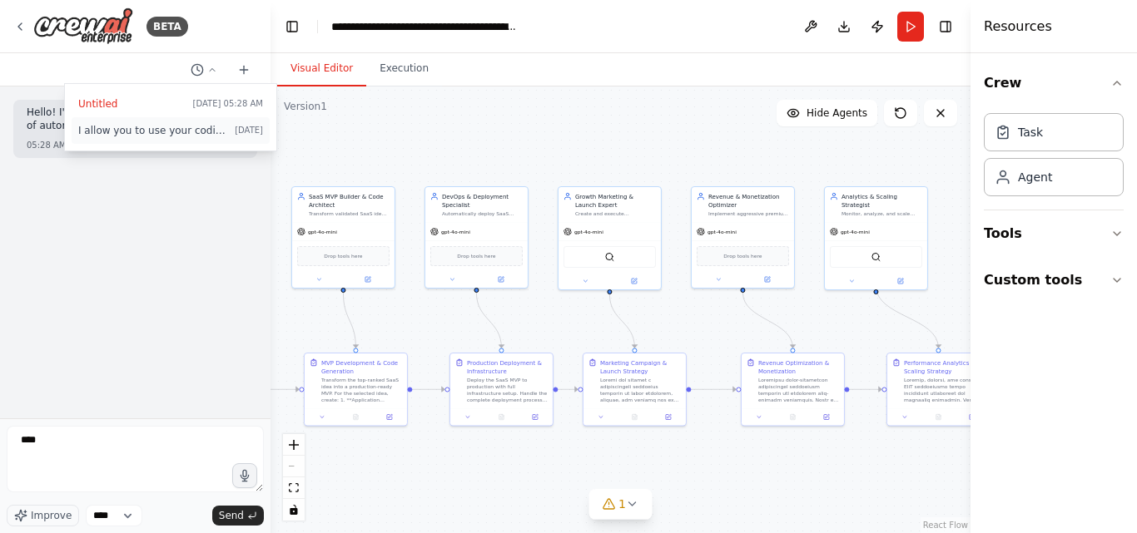
click at [169, 125] on span "I allow you to use your coding skills and create custom tools." at bounding box center [153, 130] width 150 height 13
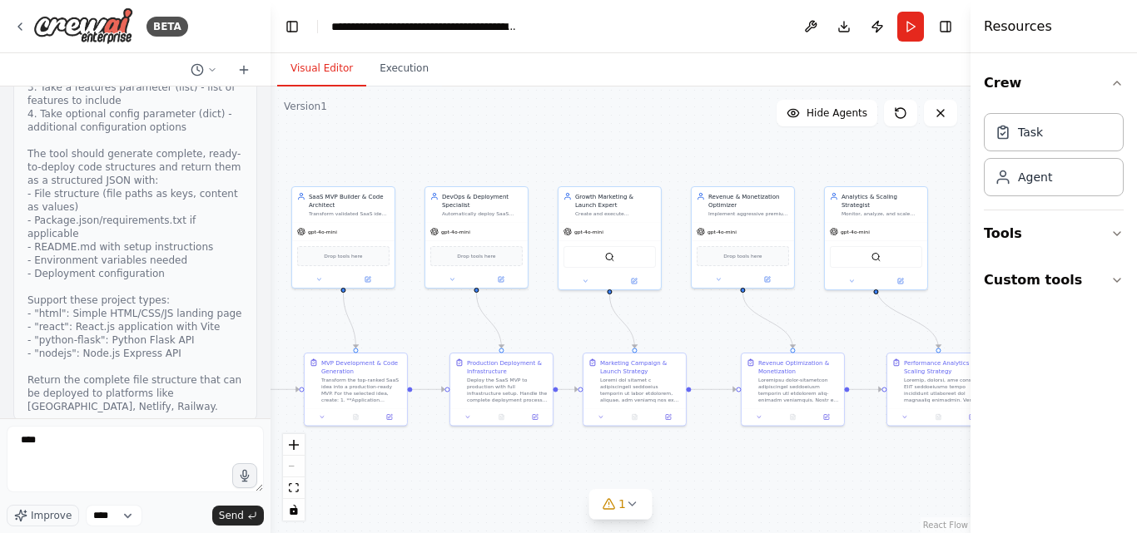
scroll to position [9648, 0]
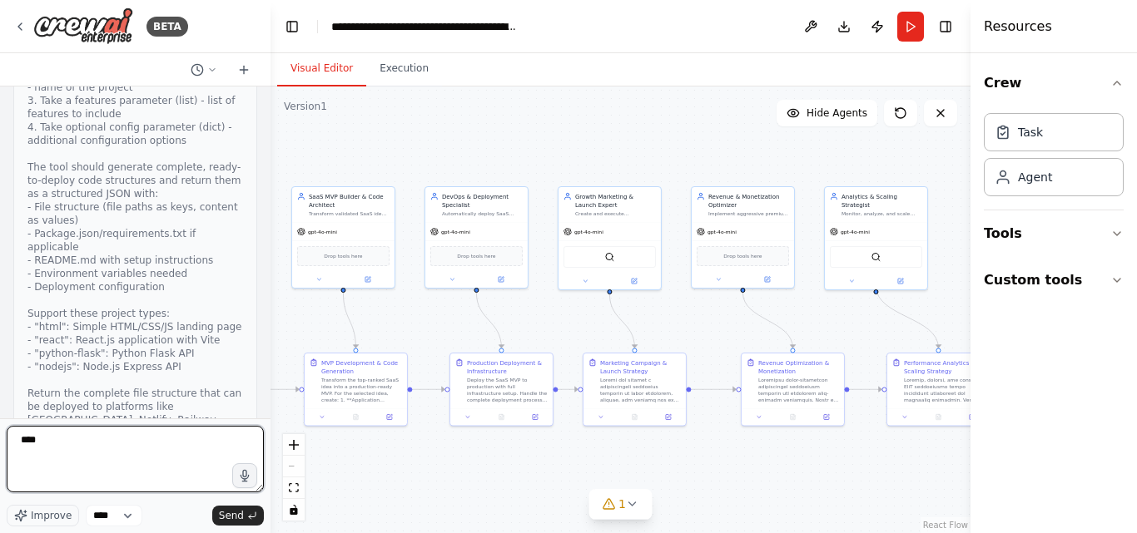
drag, startPoint x: 112, startPoint y: 443, endPoint x: 0, endPoint y: 446, distance: 112.4
click at [0, 446] on div "BETA Objective To run a fully automated SaaS Factory that ideates, builds, depl…" at bounding box center [135, 266] width 270 height 533
paste textarea "**********"
type textarea "**********"
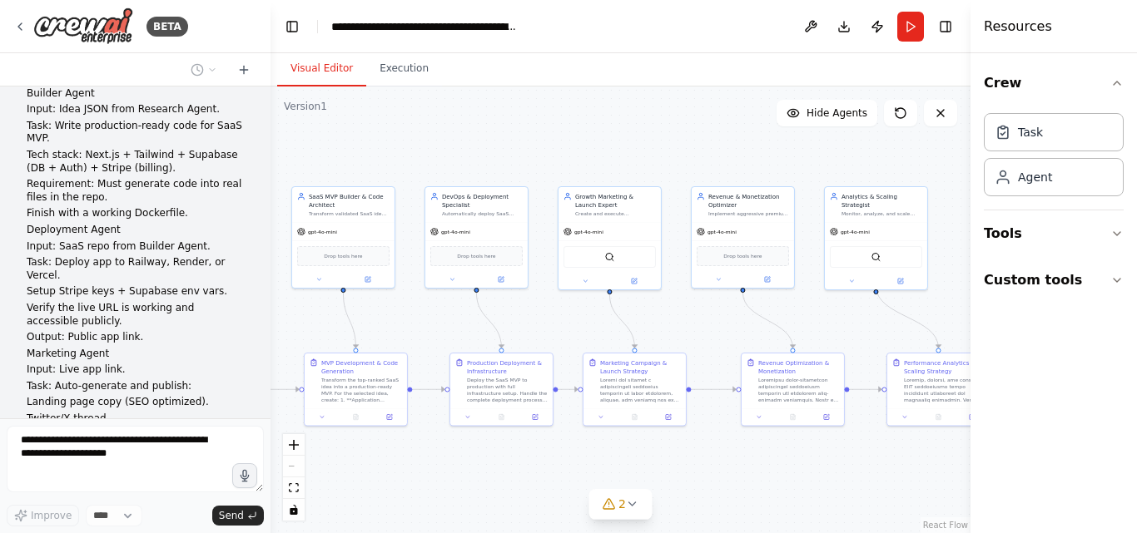
scroll to position [11759, 0]
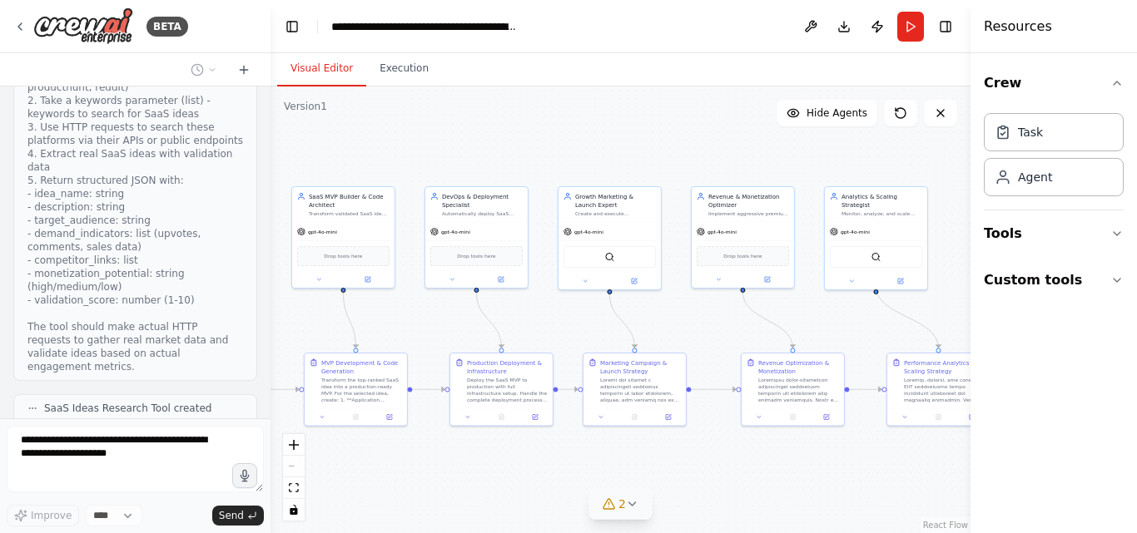
click at [614, 512] on div "2" at bounding box center [614, 504] width 24 height 17
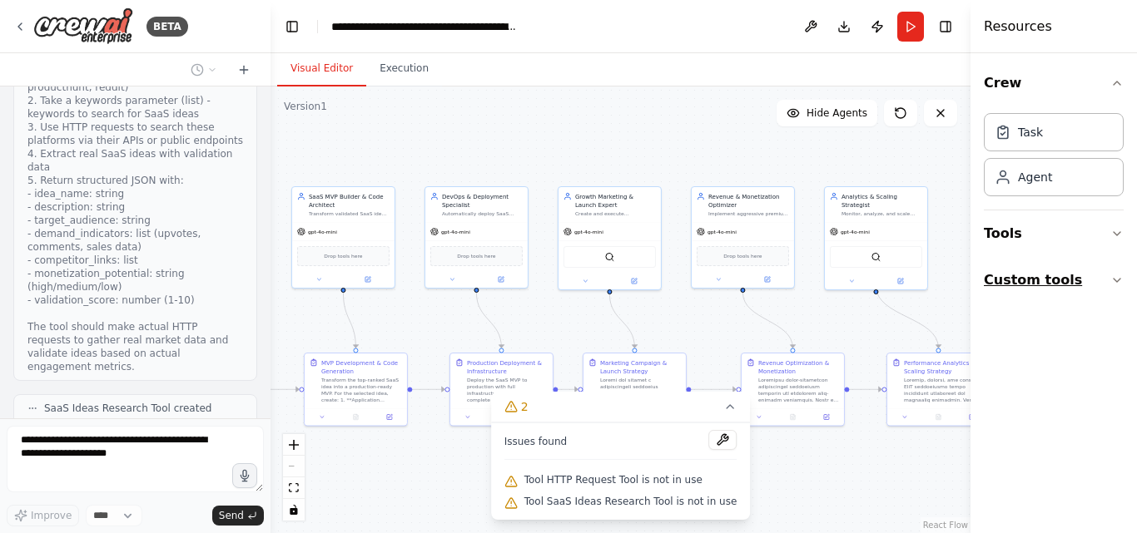
click at [1077, 278] on button "Custom tools" at bounding box center [1053, 280] width 140 height 47
click at [1050, 82] on button "Crew" at bounding box center [1053, 83] width 140 height 47
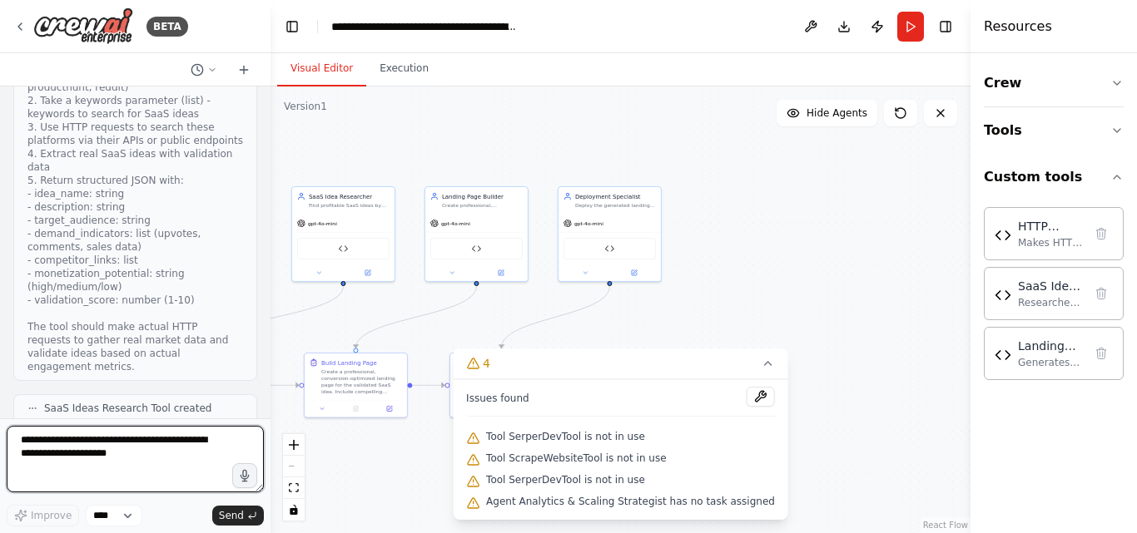
scroll to position [13829, 0]
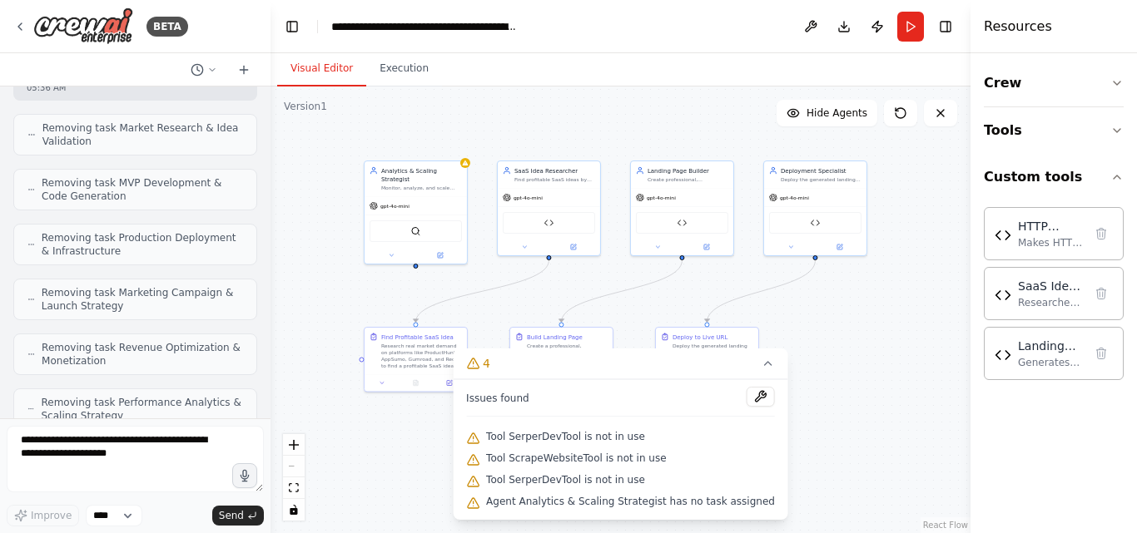
drag, startPoint x: 797, startPoint y: 286, endPoint x: 967, endPoint y: 260, distance: 171.7
click at [998, 260] on div "BETA Objective To run a fully automated SaaS Factory that ideates, builds, depl…" at bounding box center [568, 266] width 1137 height 533
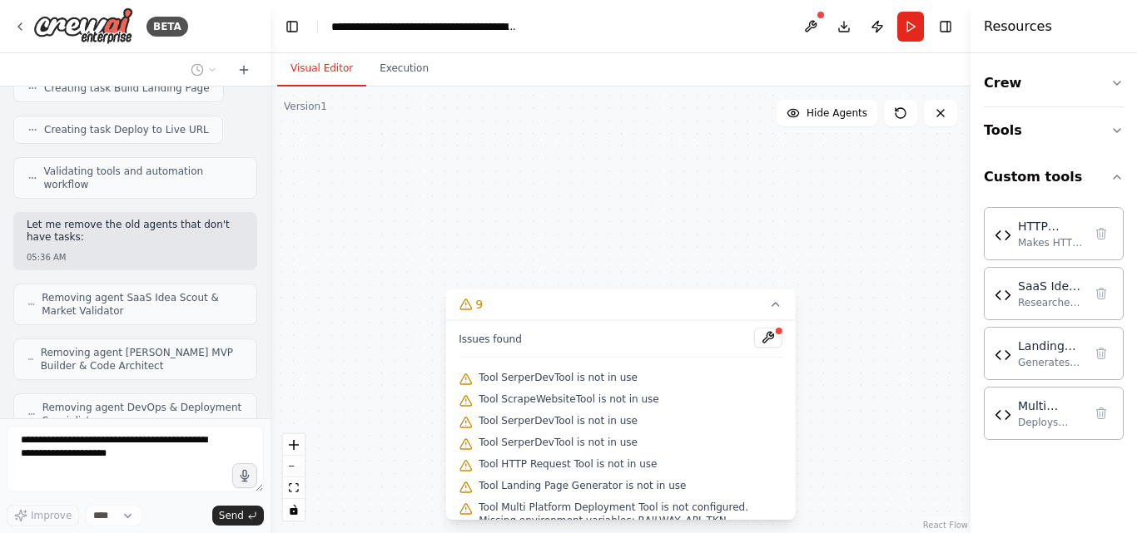
scroll to position [15515, 0]
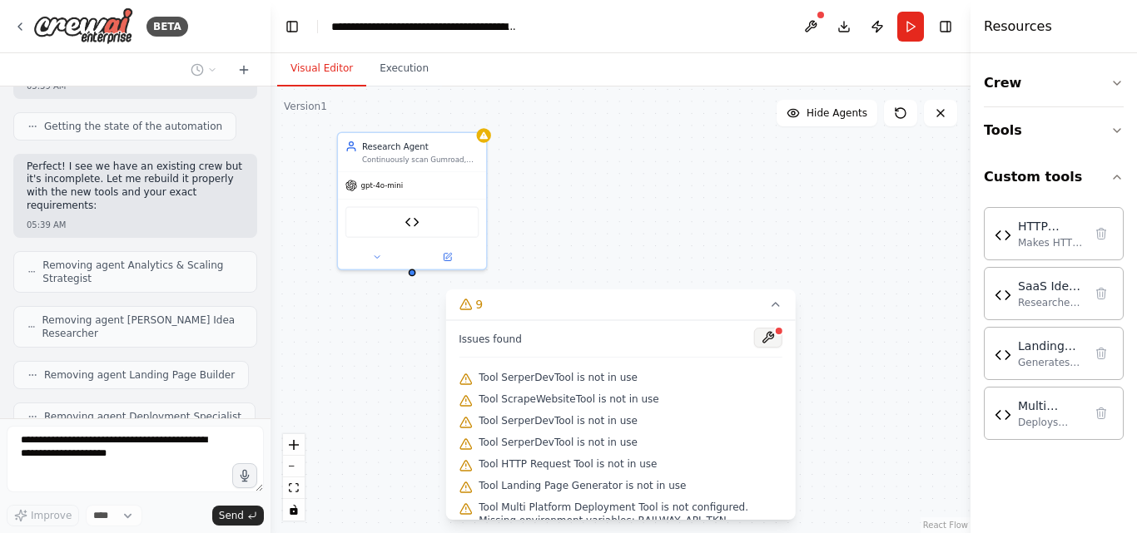
click at [756, 338] on button at bounding box center [768, 338] width 28 height 20
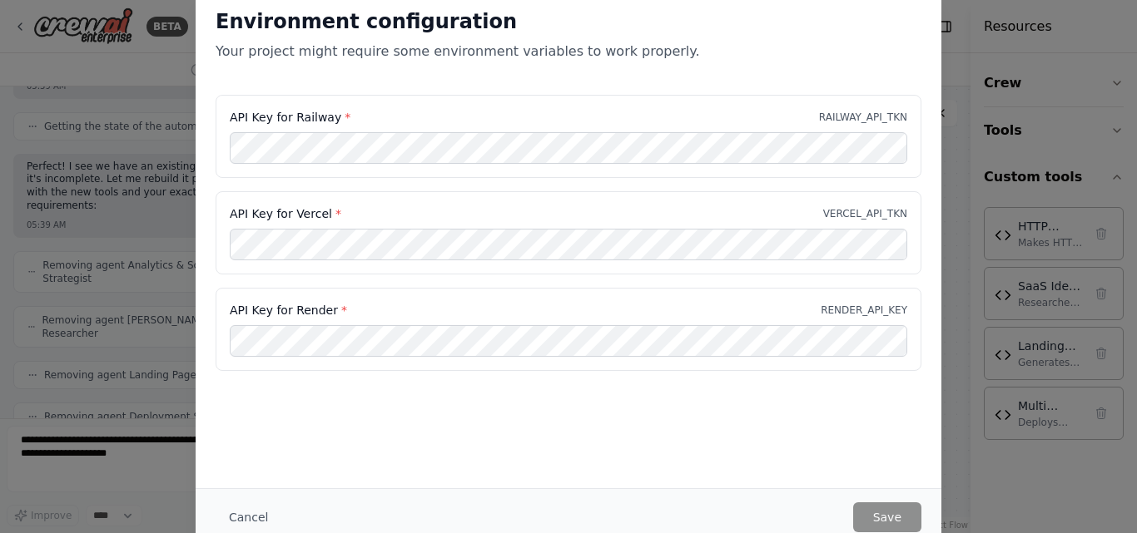
click at [991, 396] on div "Environment configuration Your project might require some environment variables…" at bounding box center [568, 266] width 1137 height 533
click at [231, 513] on button "Cancel" at bounding box center [249, 518] width 66 height 30
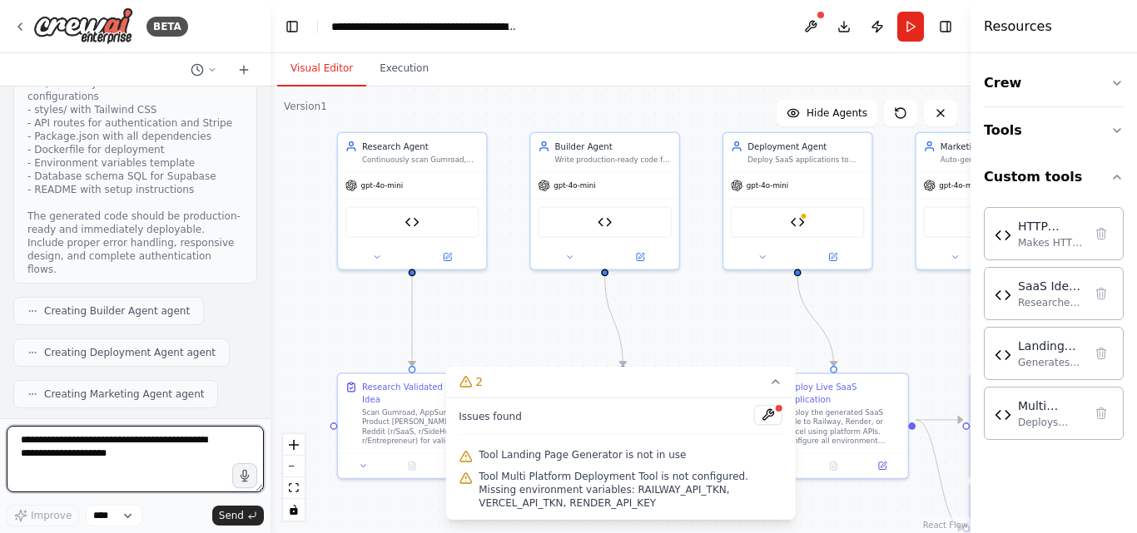
scroll to position [16434, 0]
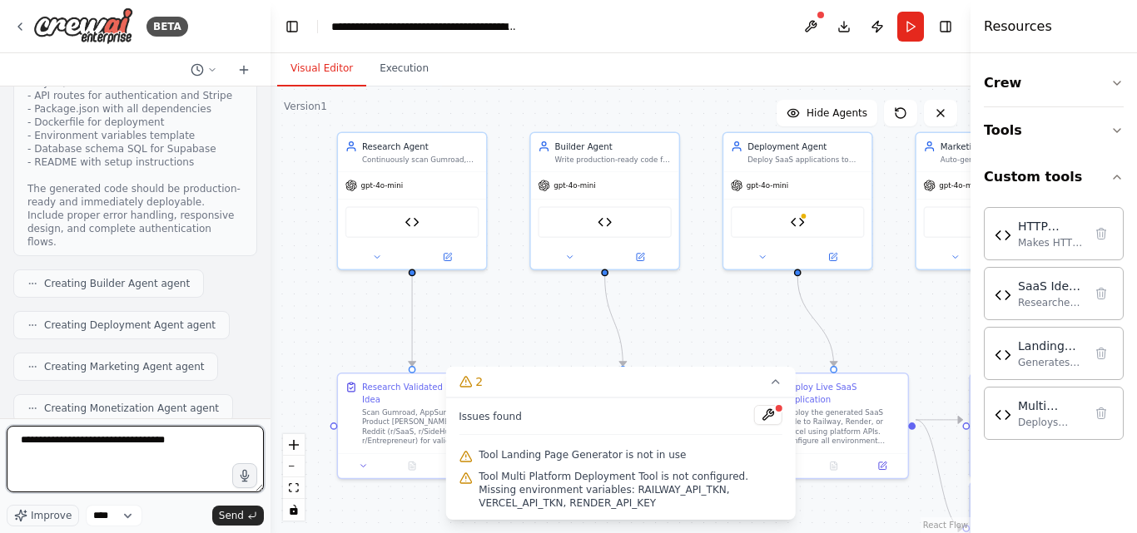
type textarea "**********"
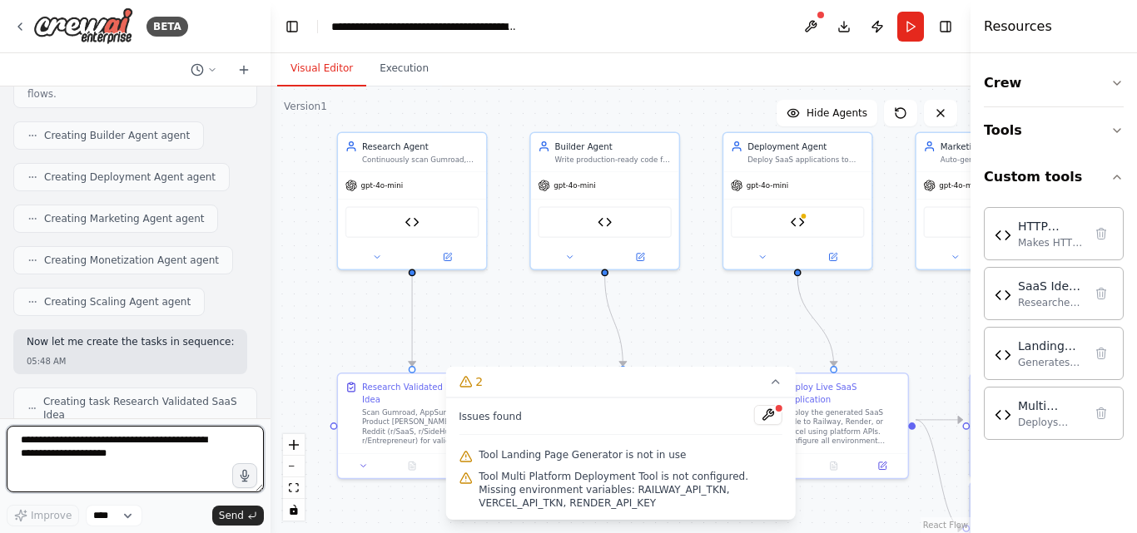
scroll to position [16595, 0]
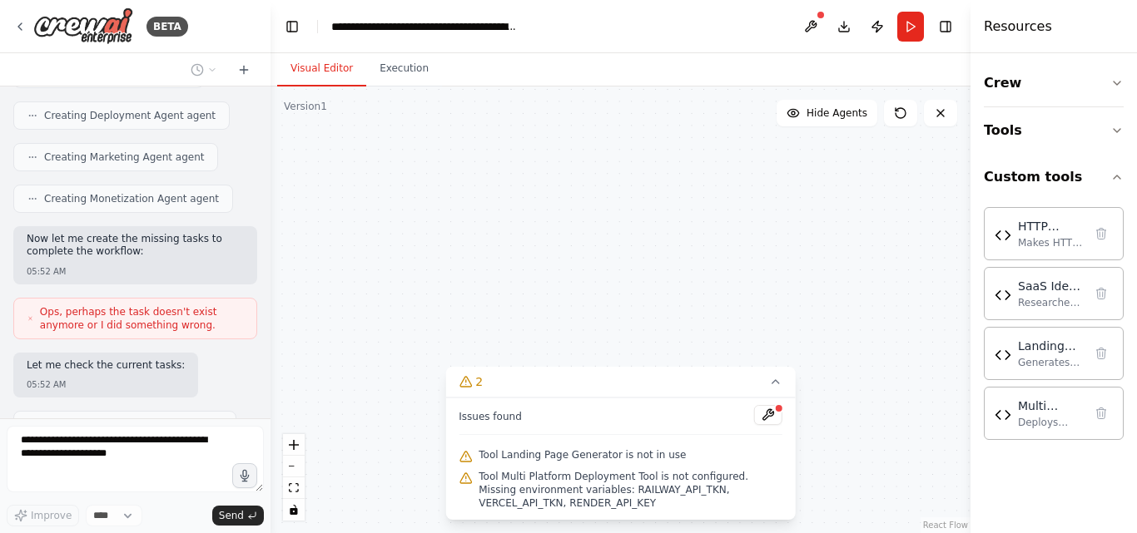
scroll to position [18920, 0]
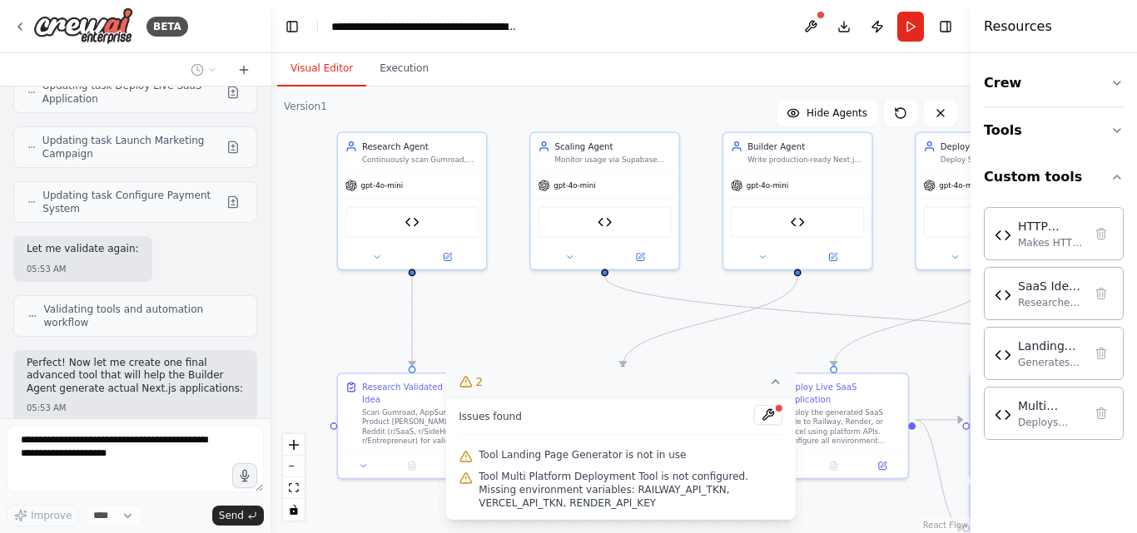
click at [539, 383] on button "2" at bounding box center [620, 382] width 350 height 31
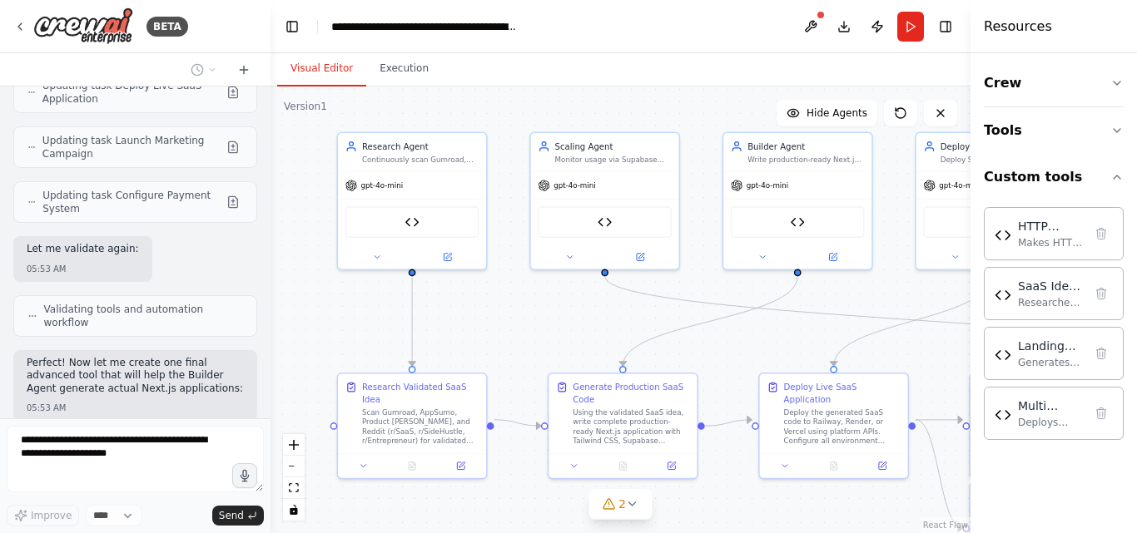
click at [549, 507] on div ".deletable-edge-delete-btn { width: 20px; height: 20px; border: 0px solid #ffff…" at bounding box center [620, 310] width 700 height 447
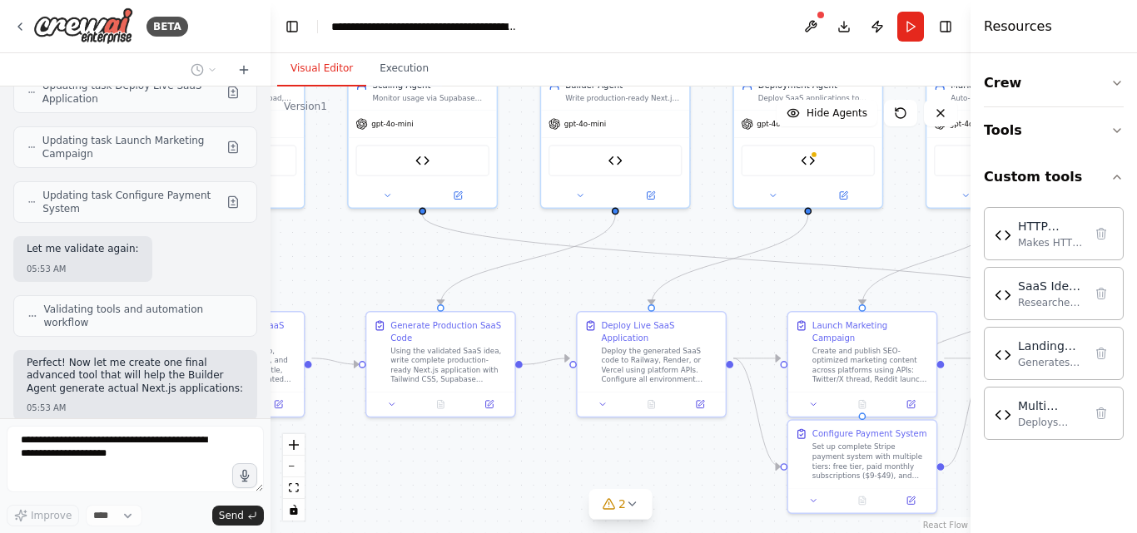
drag, startPoint x: 808, startPoint y: 355, endPoint x: 618, endPoint y: 286, distance: 201.9
click at [622, 290] on div ".deletable-edge-delete-btn { width: 20px; height: 20px; border: 0px solid #ffff…" at bounding box center [620, 310] width 700 height 447
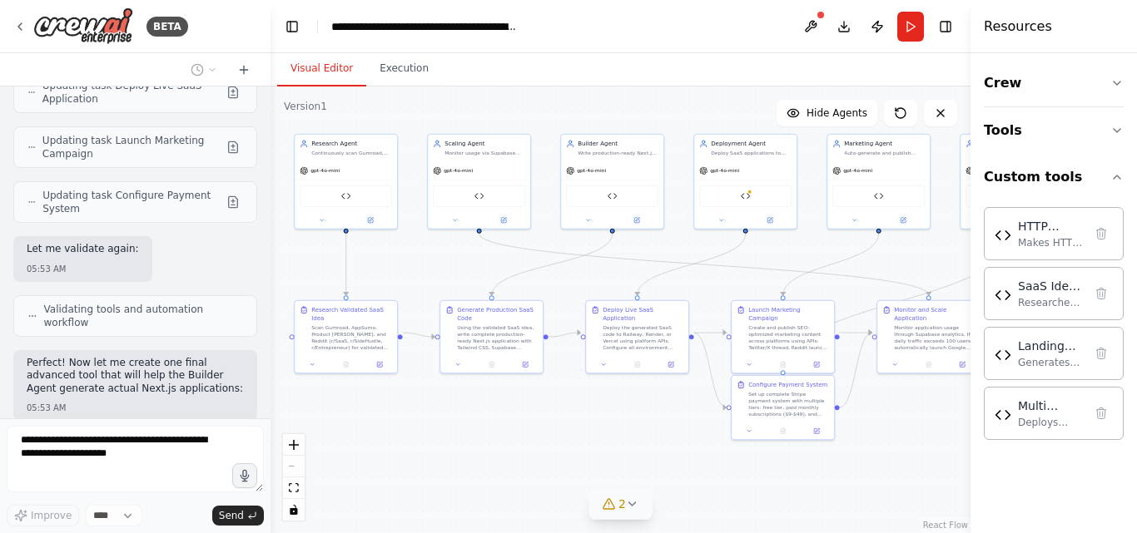
click at [621, 513] on button "2" at bounding box center [620, 504] width 64 height 31
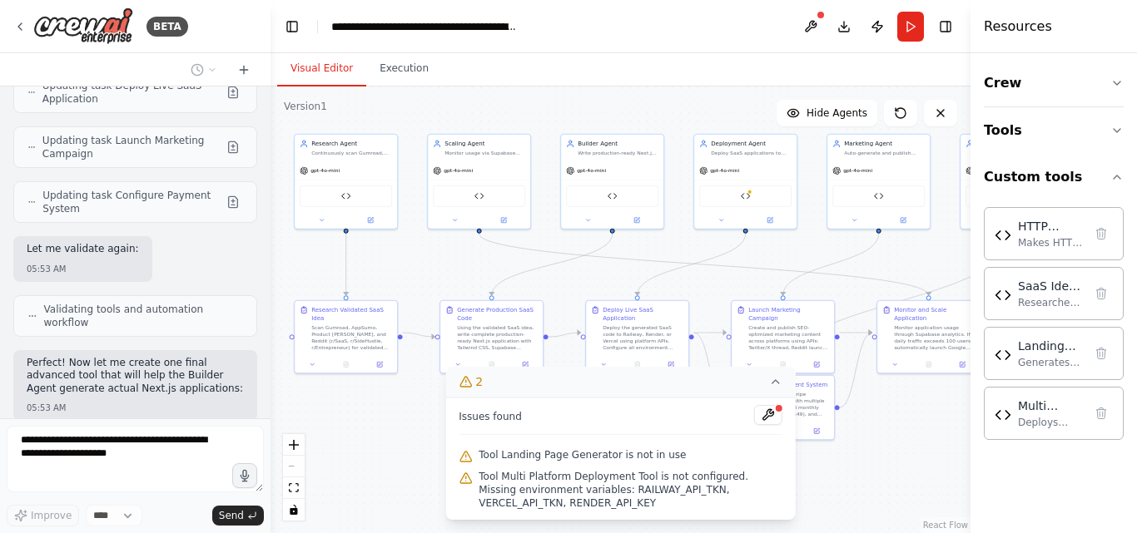
click at [553, 378] on button "2" at bounding box center [620, 382] width 350 height 31
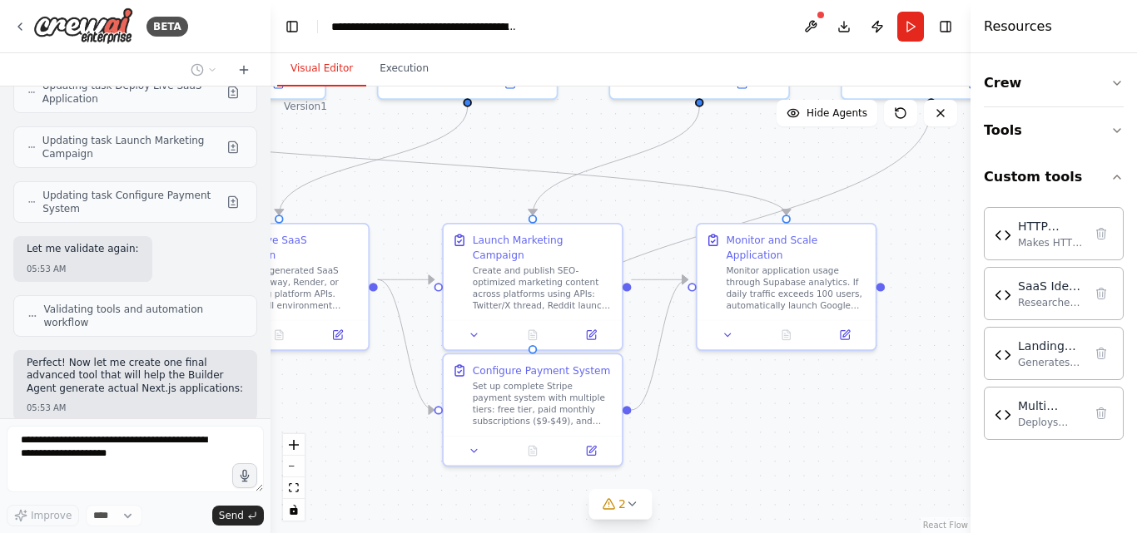
drag, startPoint x: 922, startPoint y: 419, endPoint x: 676, endPoint y: 398, distance: 247.2
click at [690, 398] on div ".deletable-edge-delete-btn { width: 20px; height: 20px; border: 0px solid #ffff…" at bounding box center [620, 310] width 700 height 447
click at [609, 511] on div "2" at bounding box center [614, 504] width 24 height 17
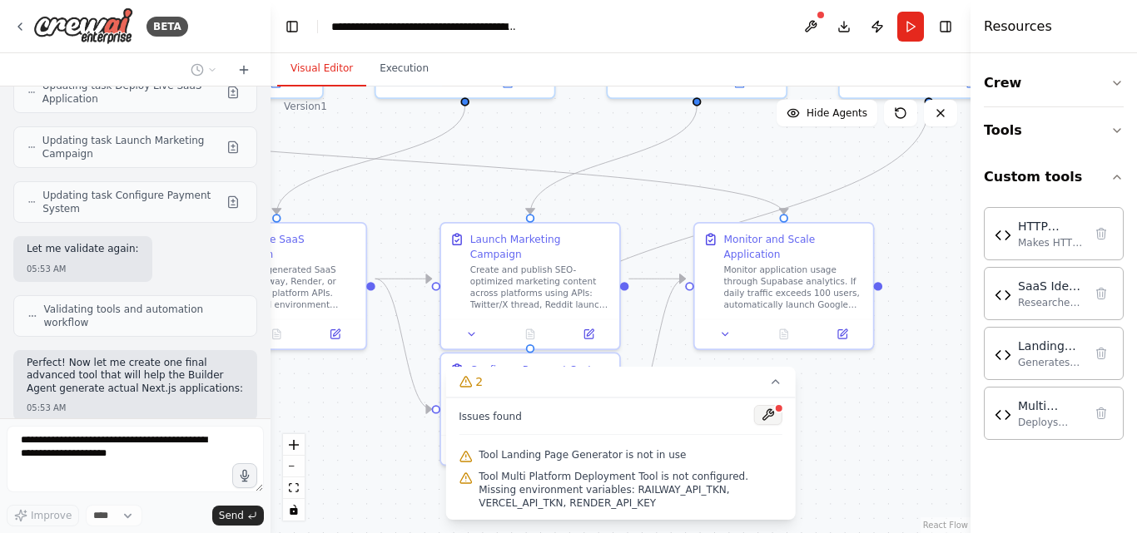
click at [775, 414] on button at bounding box center [768, 415] width 28 height 20
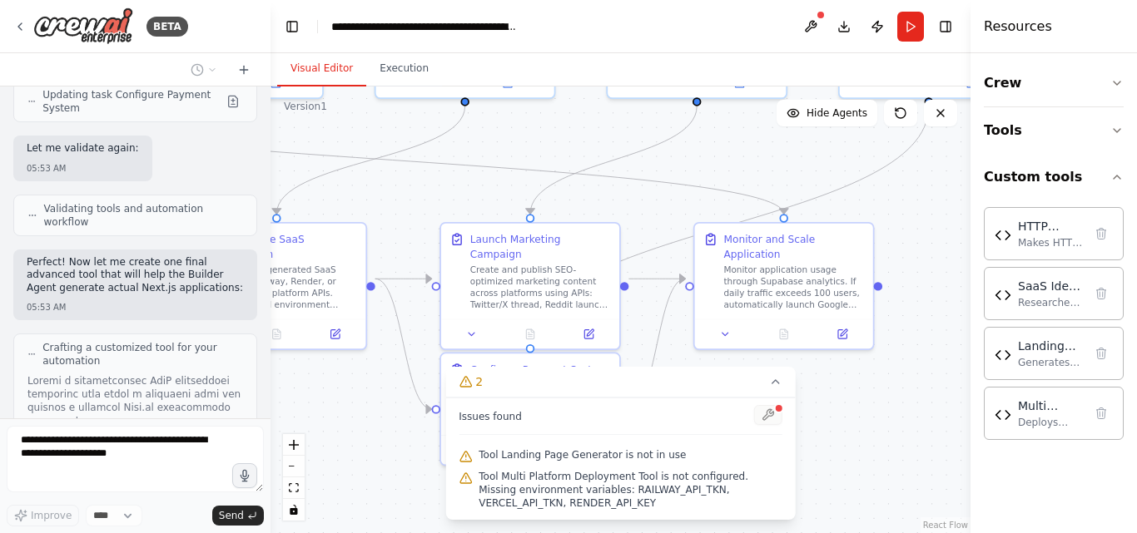
scroll to position [19033, 0]
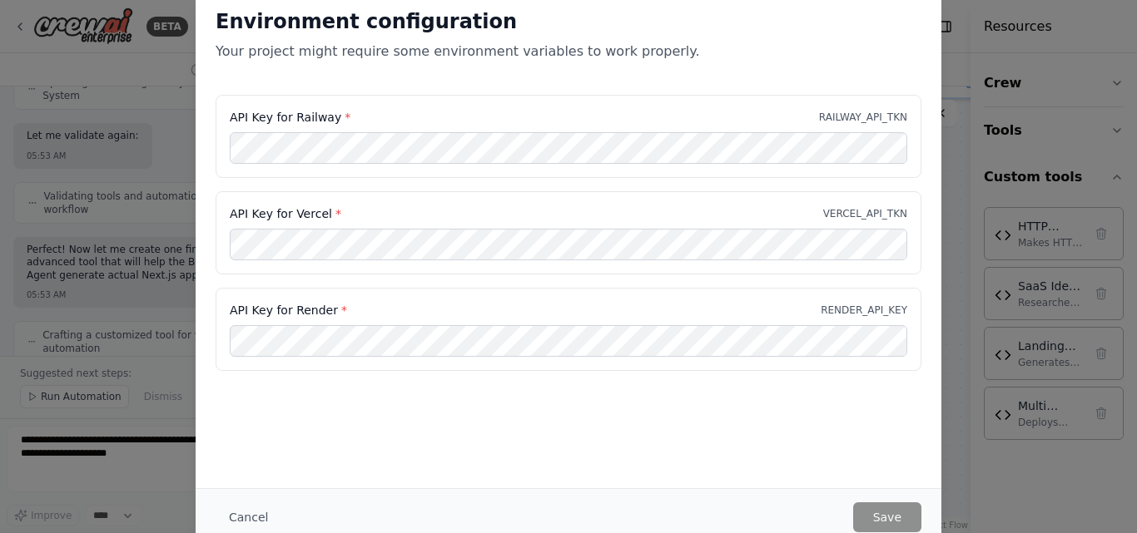
click at [962, 493] on div "Environment configuration Your project might require some environment variables…" at bounding box center [568, 266] width 1137 height 533
click at [961, 493] on div "Environment configuration Your project might require some environment variables…" at bounding box center [568, 266] width 1137 height 533
click at [250, 517] on button "Cancel" at bounding box center [249, 518] width 66 height 30
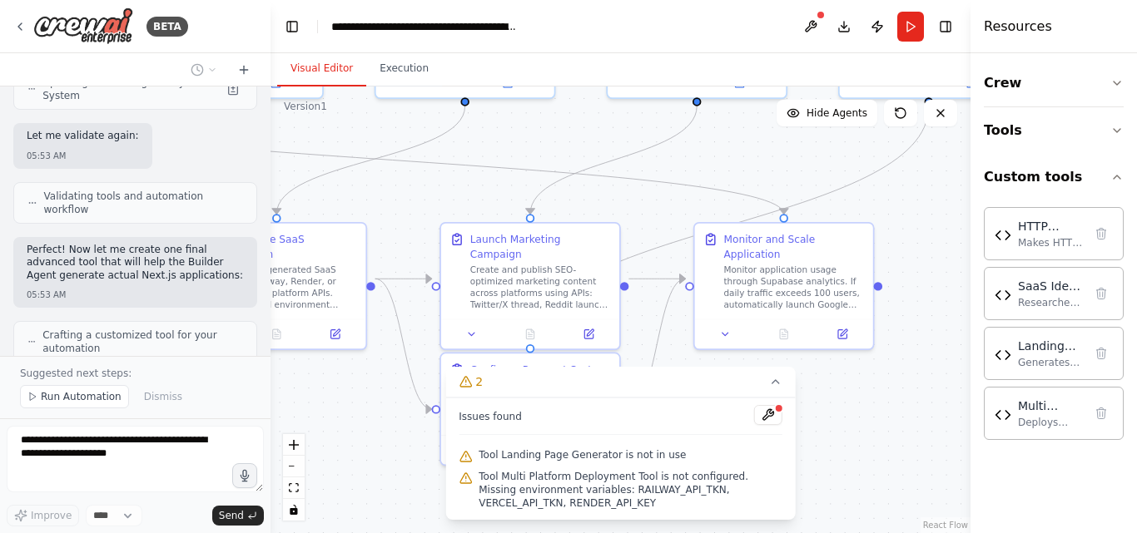
scroll to position [19096, 0]
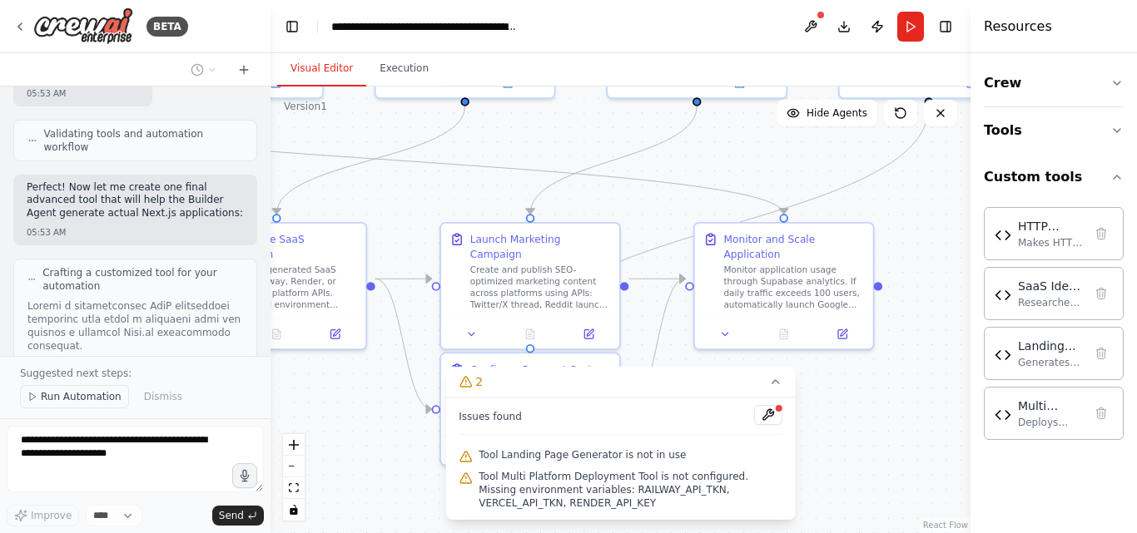
click at [49, 399] on span "Run Automation" at bounding box center [81, 396] width 81 height 13
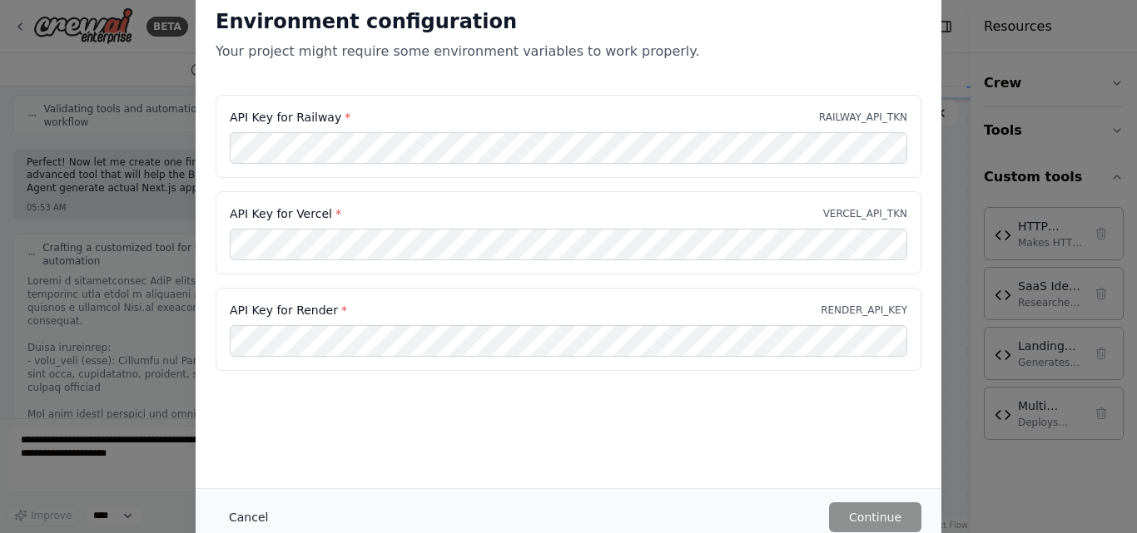
click at [252, 523] on button "Cancel" at bounding box center [249, 518] width 66 height 30
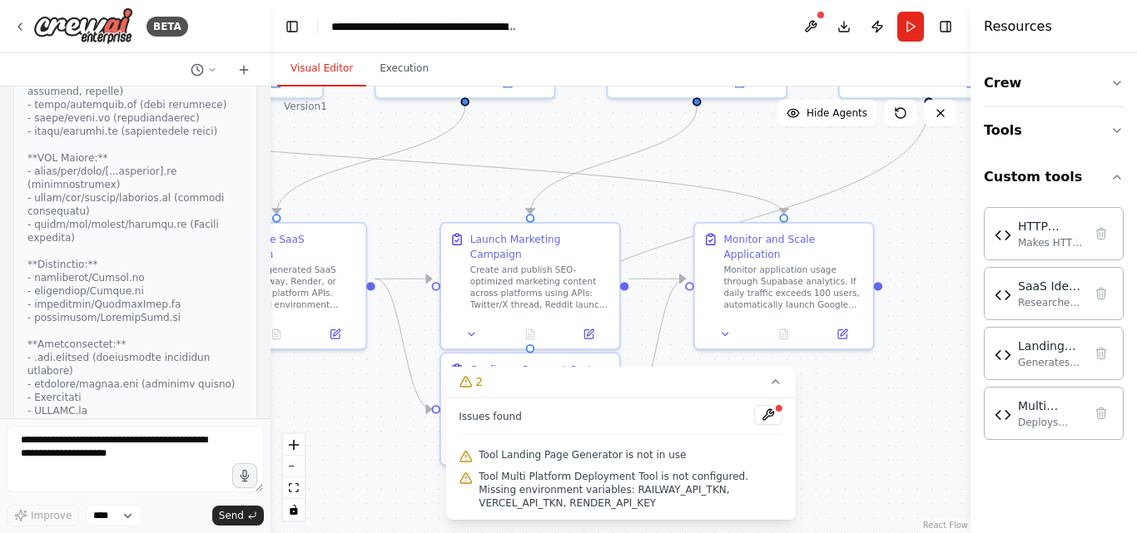
scroll to position [19809, 0]
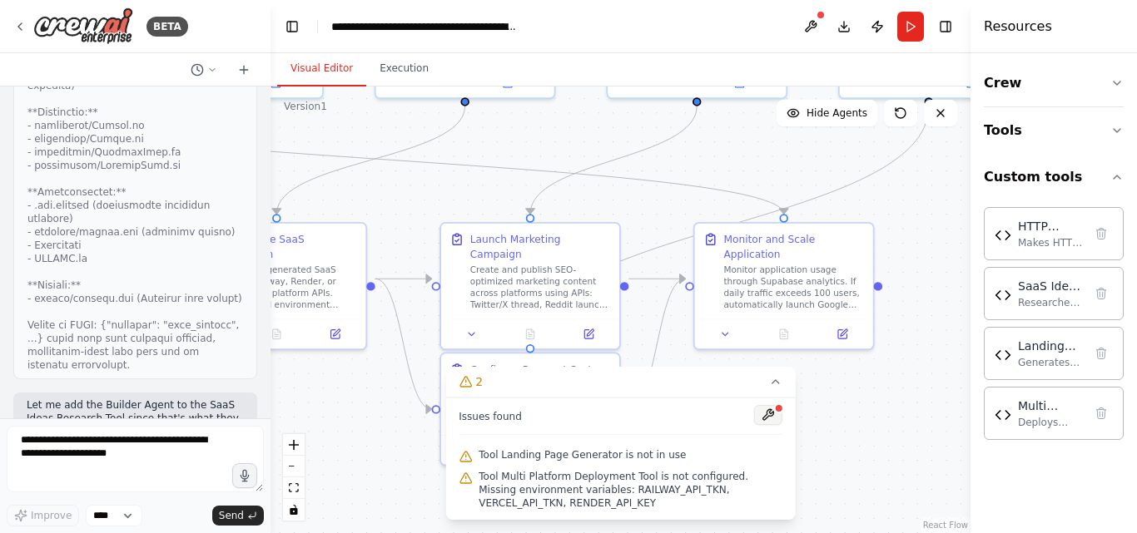
click at [770, 421] on button at bounding box center [768, 415] width 28 height 20
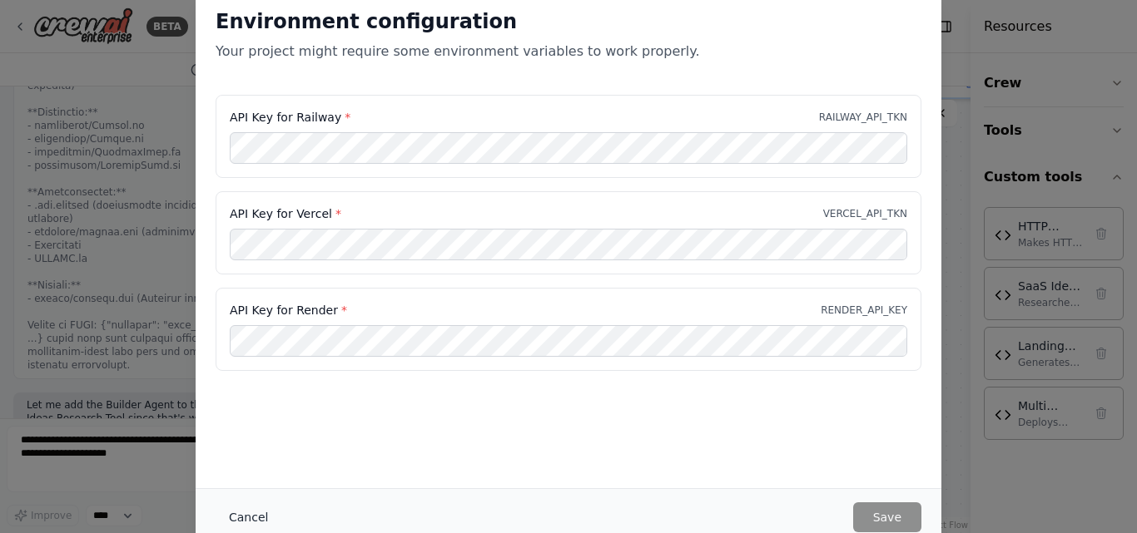
click at [255, 515] on button "Cancel" at bounding box center [249, 518] width 66 height 30
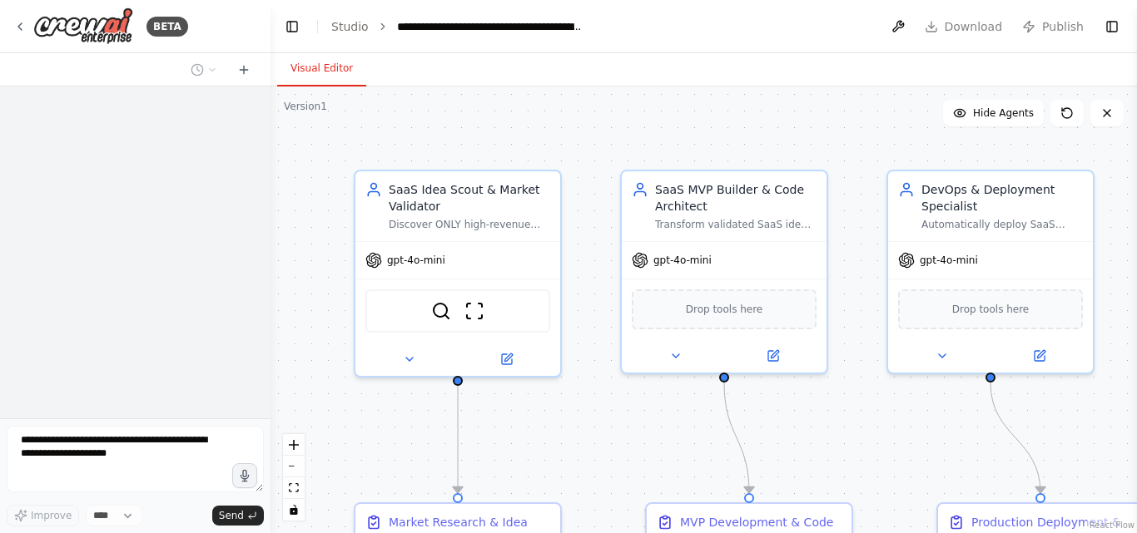
select select "****"
